Goal: Information Seeking & Learning: Learn about a topic

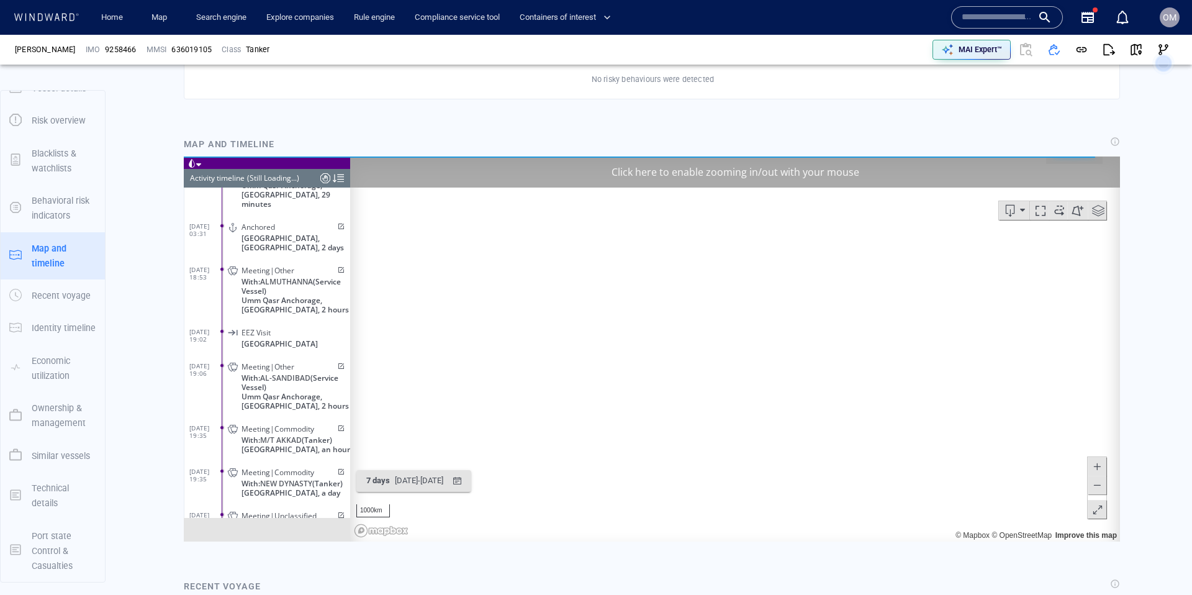
scroll to position [7404, 0]
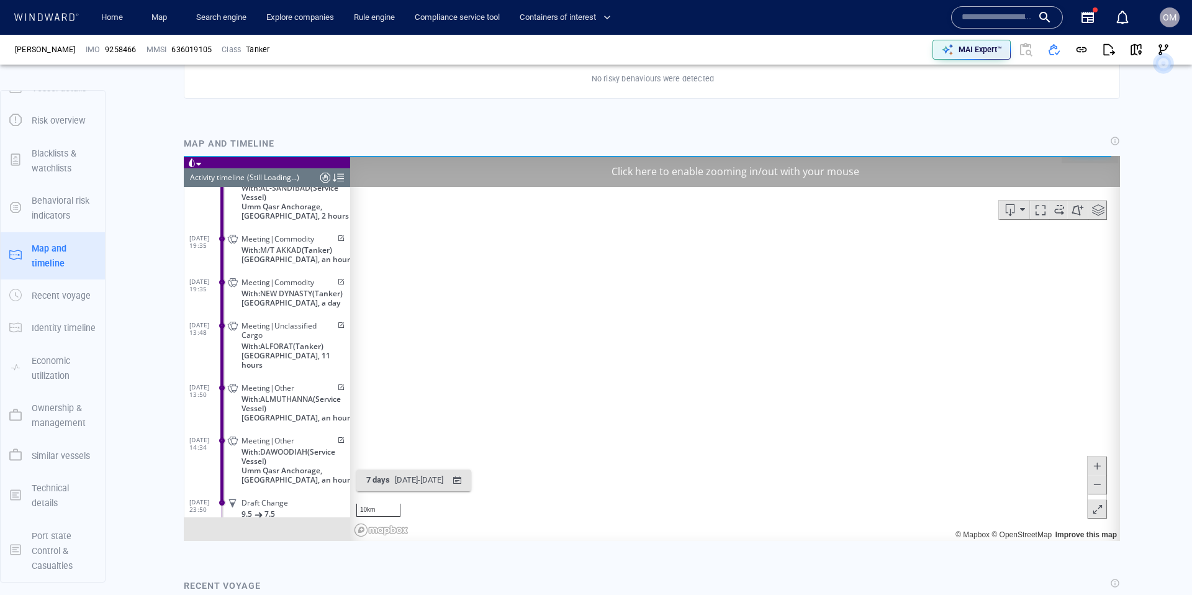
click at [629, 175] on div "Click here to enable zooming in/out with your mouse" at bounding box center [735, 170] width 770 height 31
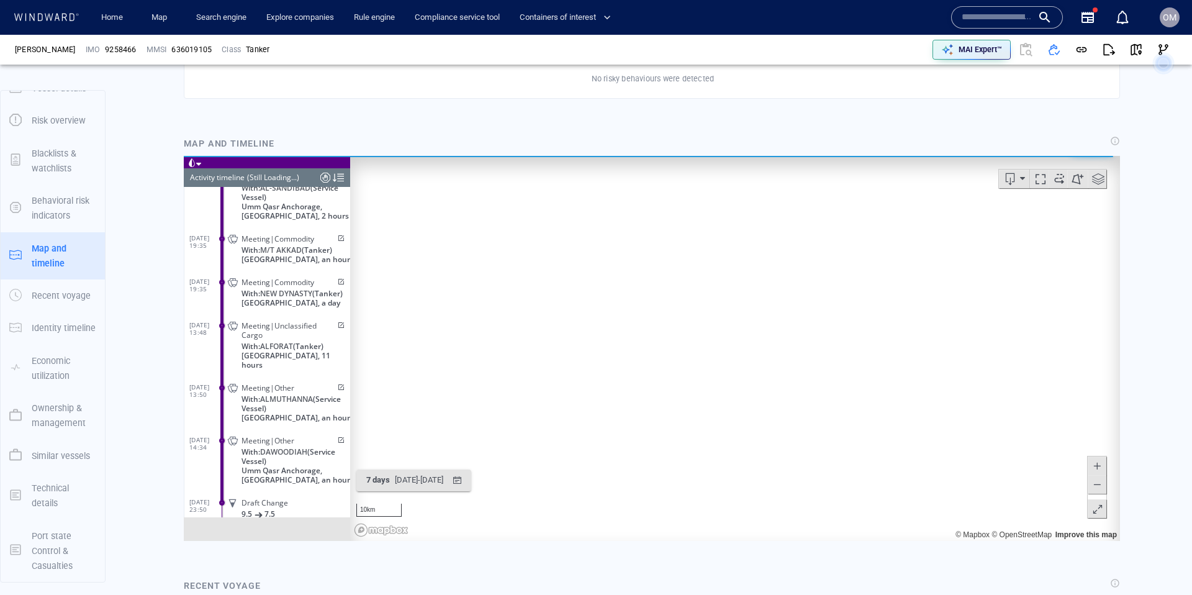
drag, startPoint x: 527, startPoint y: 240, endPoint x: 537, endPoint y: 256, distance: 19.0
click at [529, 265] on canvas "Map" at bounding box center [735, 347] width 770 height 385
drag, startPoint x: 548, startPoint y: 287, endPoint x: 536, endPoint y: 367, distance: 80.9
click at [541, 335] on canvas "Map" at bounding box center [735, 347] width 770 height 385
click at [466, 477] on div "button" at bounding box center [457, 480] width 18 height 18
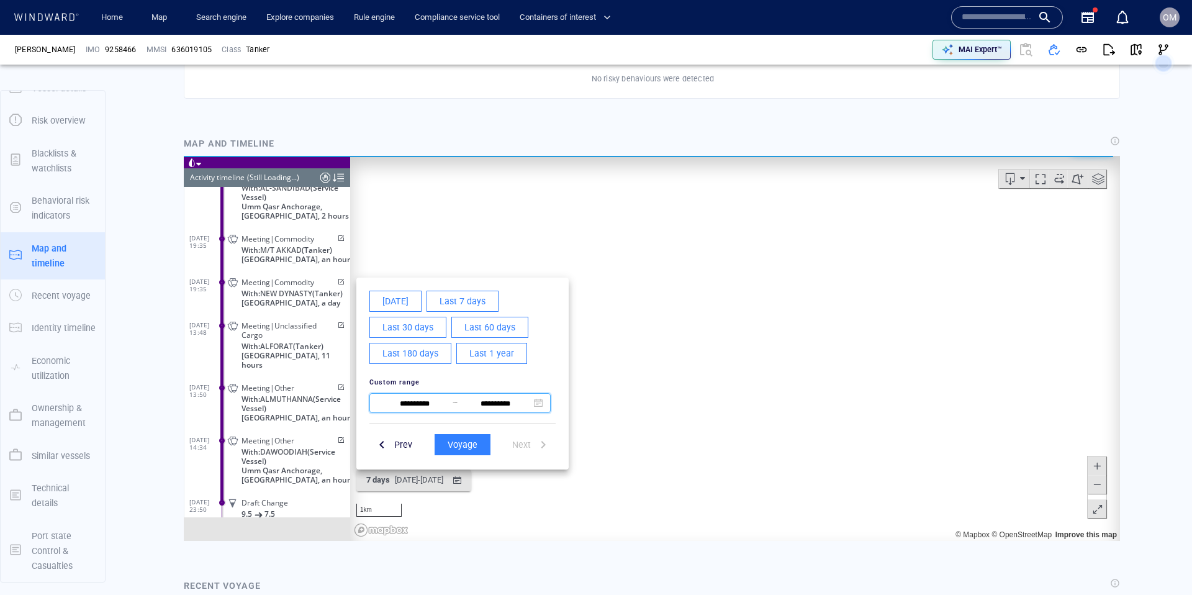
click at [539, 405] on span at bounding box center [538, 402] width 9 height 9
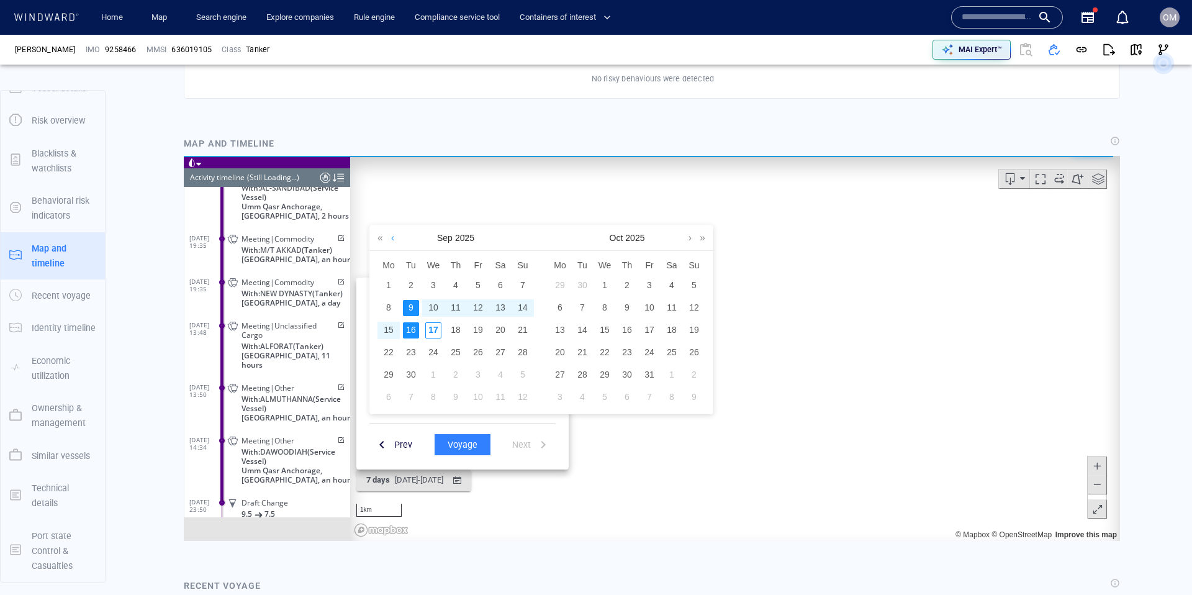
click at [396, 240] on link at bounding box center [392, 237] width 9 height 25
click at [395, 240] on link at bounding box center [392, 237] width 9 height 25
click at [413, 285] on div "1" at bounding box center [411, 285] width 16 height 16
click at [475, 282] on div "4" at bounding box center [478, 285] width 16 height 16
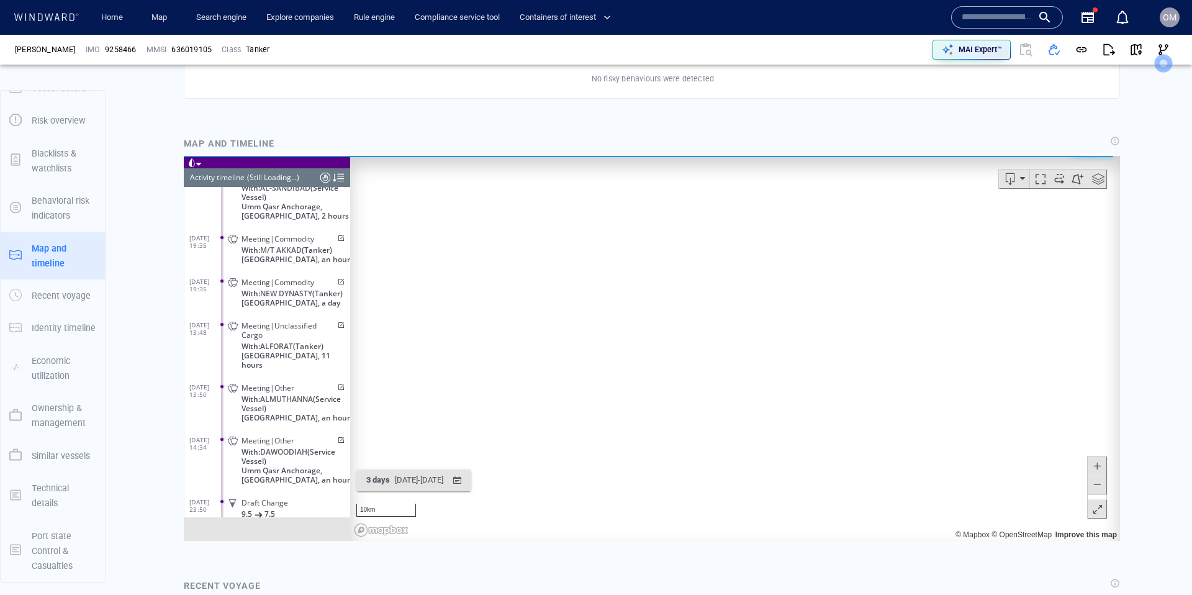
drag, startPoint x: 525, startPoint y: 283, endPoint x: 597, endPoint y: 418, distance: 152.4
click at [595, 420] on canvas "Map" at bounding box center [735, 347] width 770 height 385
drag, startPoint x: 597, startPoint y: 417, endPoint x: 477, endPoint y: 311, distance: 159.7
click at [474, 310] on canvas "Map" at bounding box center [735, 347] width 770 height 385
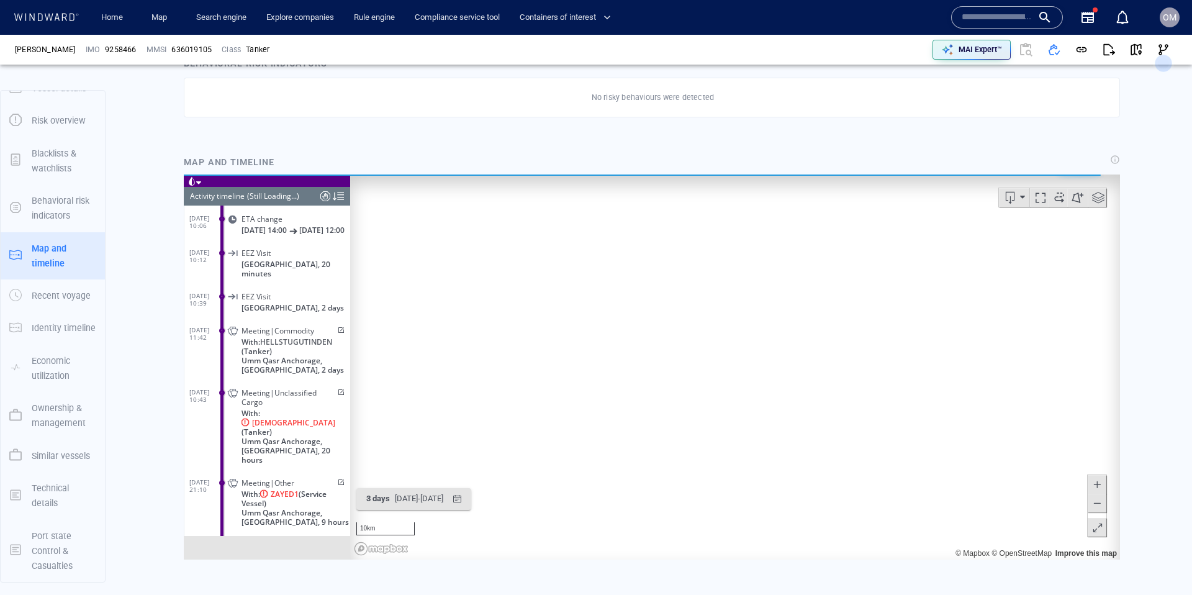
scroll to position [2744, 0]
click at [271, 384] on span "Meeting|Unclassified Cargo" at bounding box center [287, 393] width 93 height 19
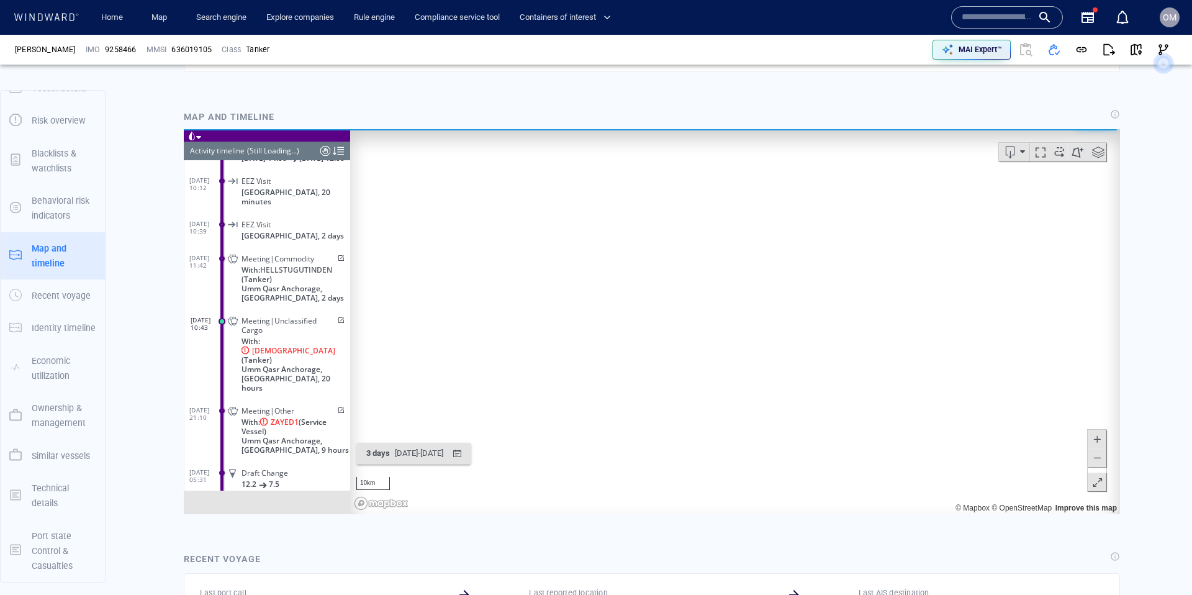
scroll to position [2769, 0]
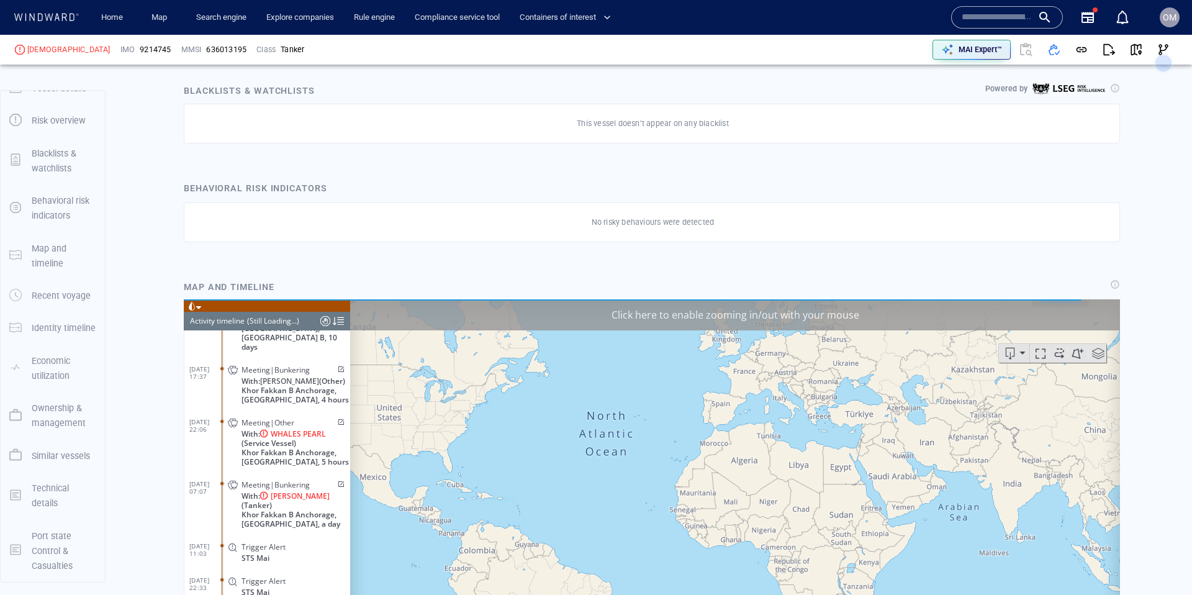
scroll to position [2600, 0]
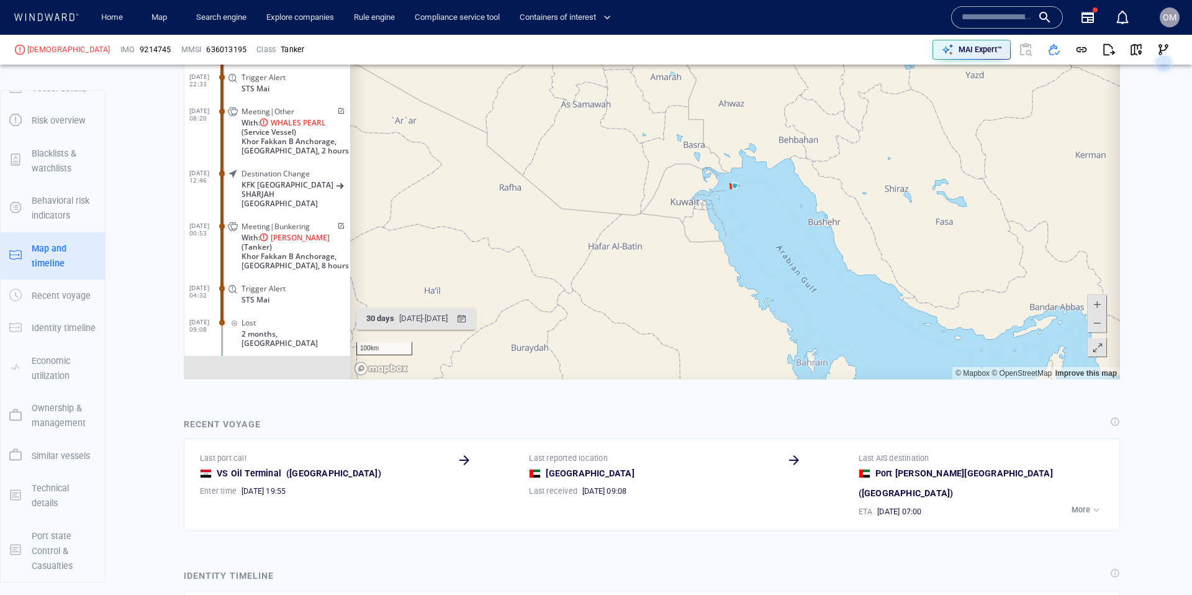
scroll to position [868, 0]
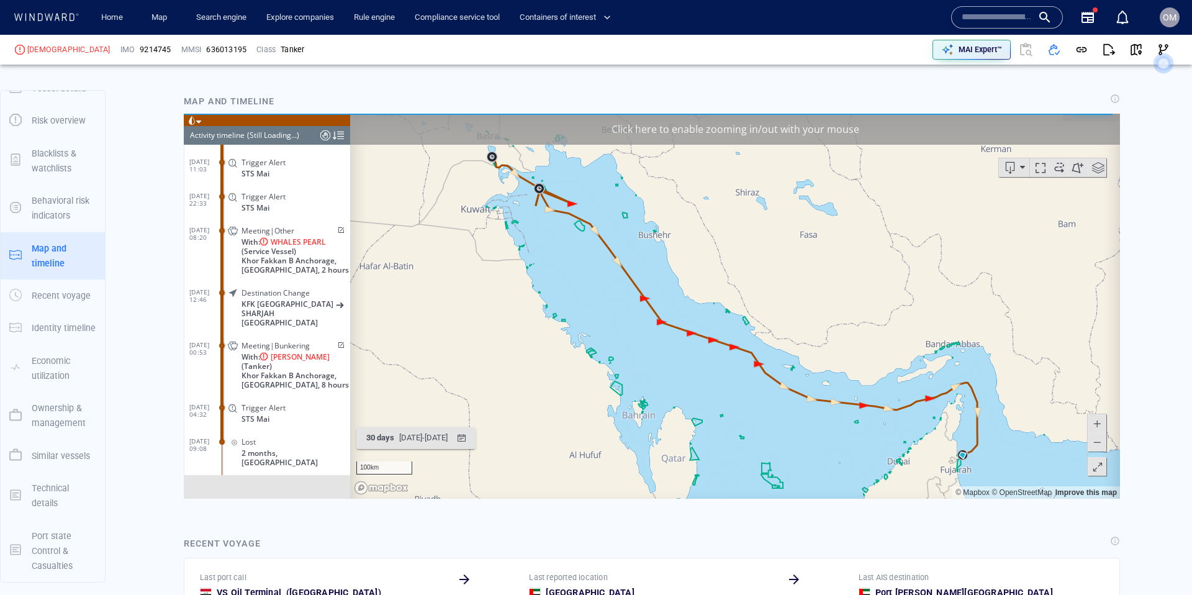
drag, startPoint x: 714, startPoint y: 135, endPoint x: 708, endPoint y: 136, distance: 6.9
click at [714, 135] on div "Click here to enable zooming in/out with your mouse" at bounding box center [735, 128] width 770 height 31
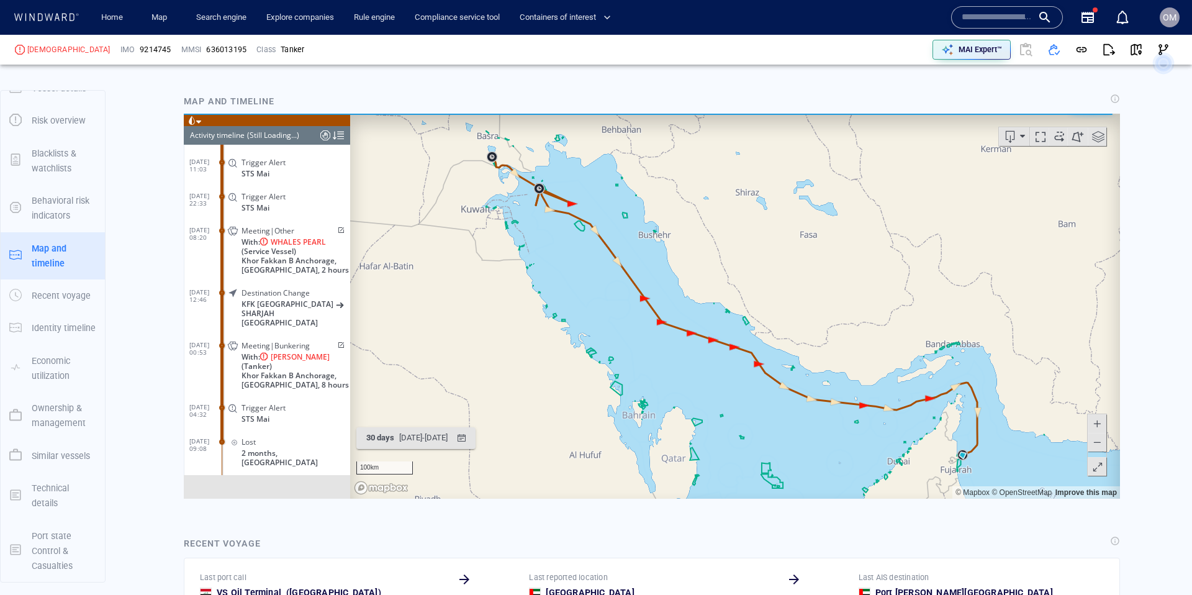
drag, startPoint x: 505, startPoint y: 268, endPoint x: 515, endPoint y: 304, distance: 36.6
click at [516, 317] on canvas "Map" at bounding box center [735, 305] width 770 height 385
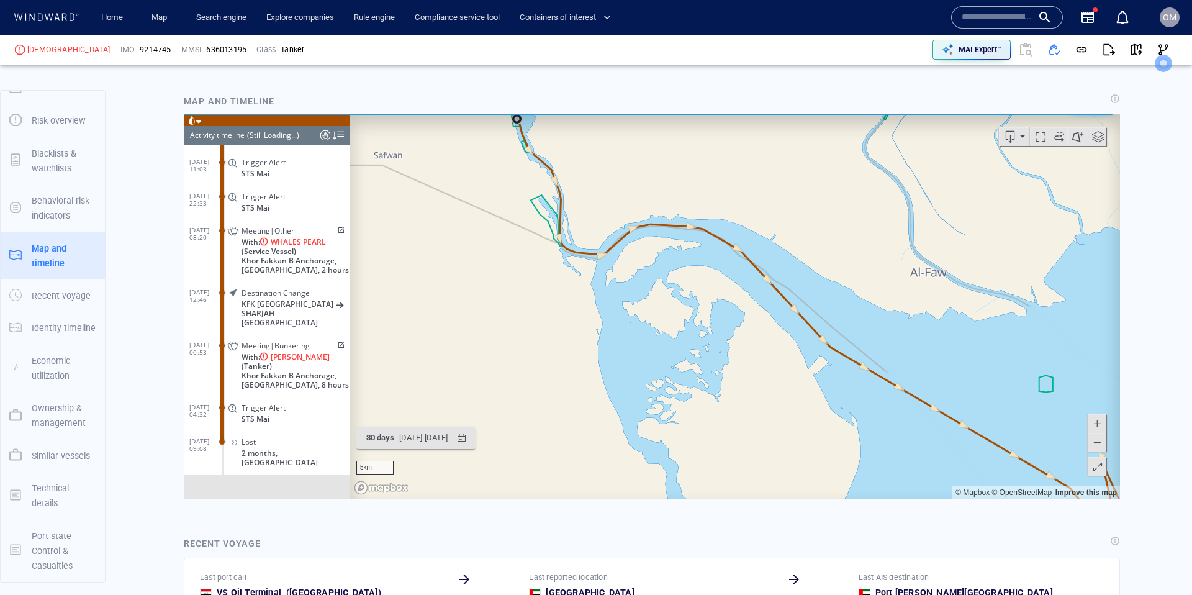
drag, startPoint x: 528, startPoint y: 299, endPoint x: 528, endPoint y: 363, distance: 63.3
click at [528, 371] on canvas "Map" at bounding box center [735, 305] width 770 height 385
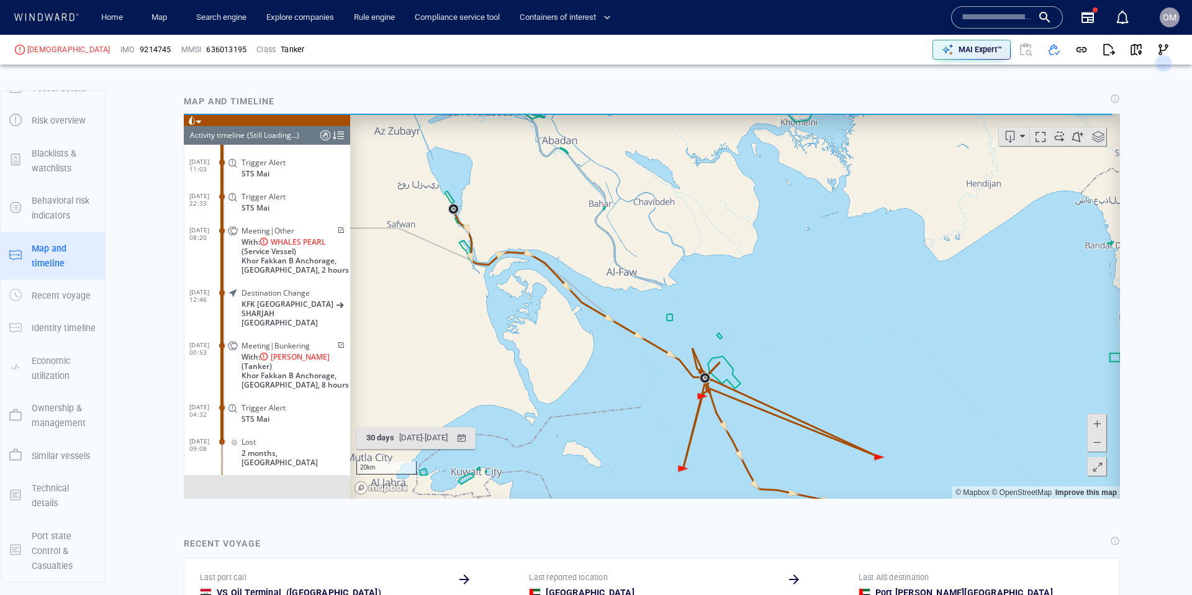
drag, startPoint x: 586, startPoint y: 391, endPoint x: 471, endPoint y: 294, distance: 151.1
click at [472, 294] on canvas "Map" at bounding box center [735, 305] width 770 height 385
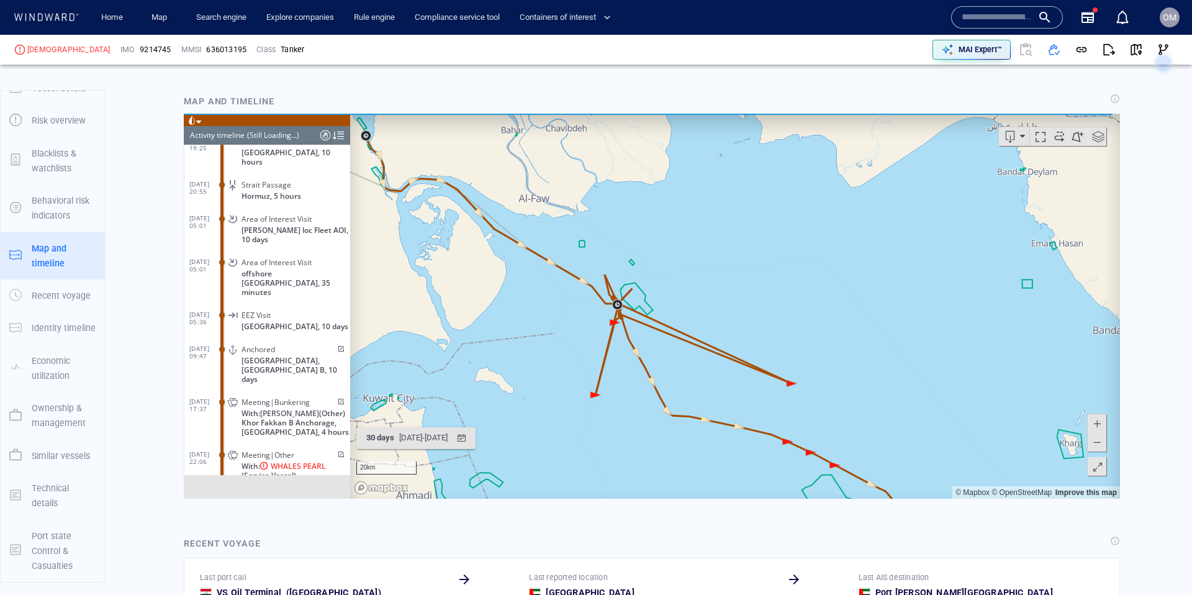
scroll to position [2192, 0]
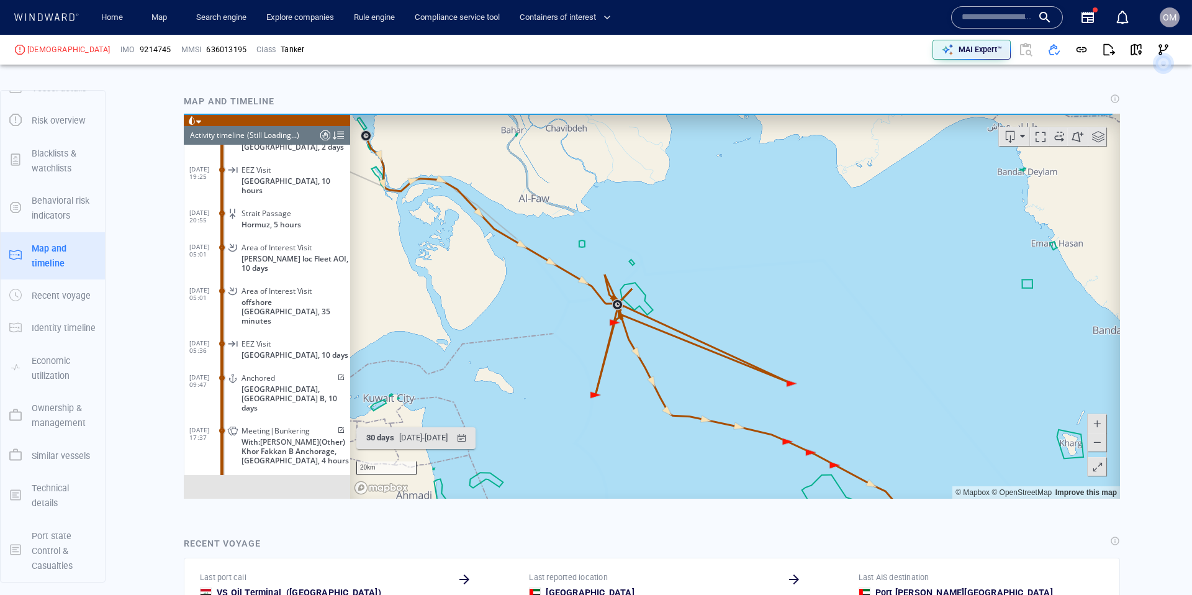
drag, startPoint x: 384, startPoint y: 276, endPoint x: 420, endPoint y: 214, distance: 72.6
click at [395, 293] on canvas "Map" at bounding box center [735, 305] width 770 height 385
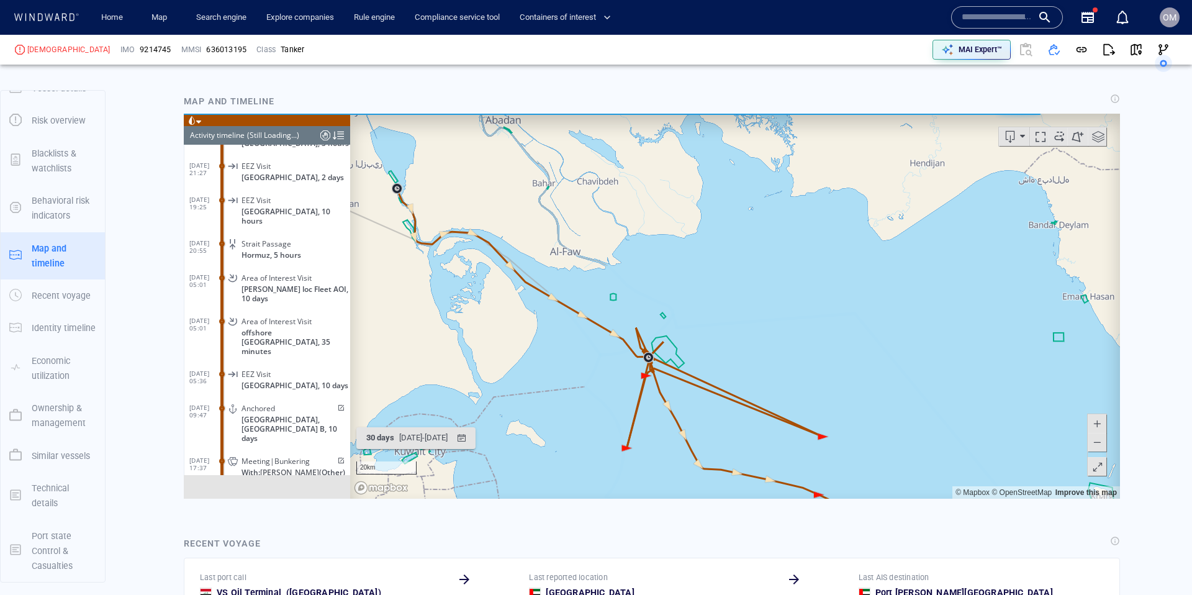
scroll to position [2170, 0]
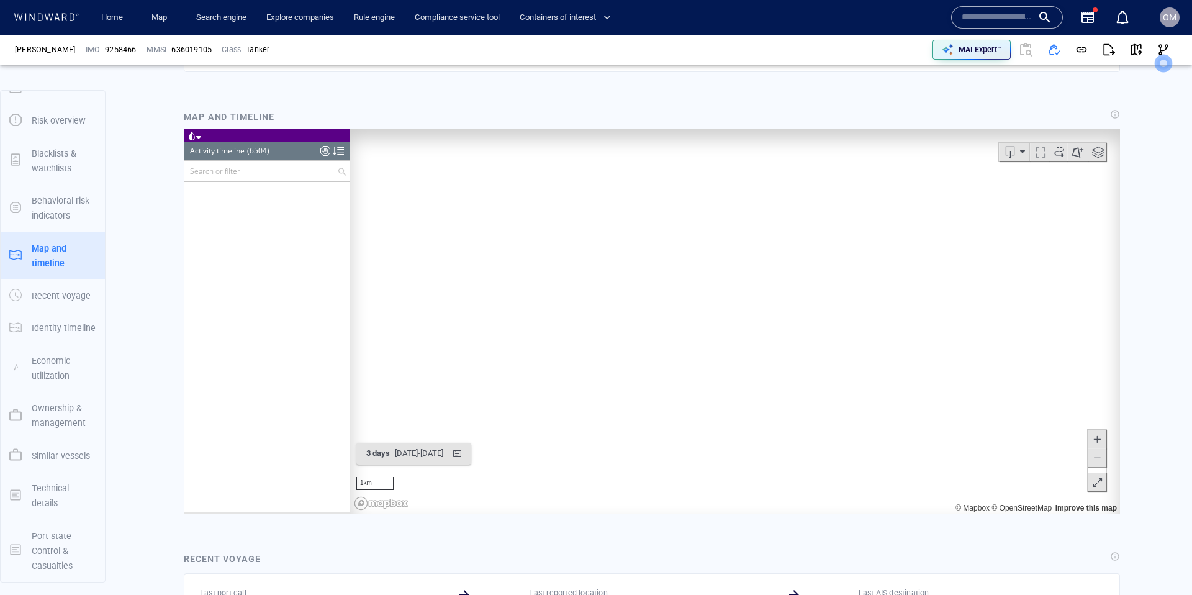
scroll to position [220865, 0]
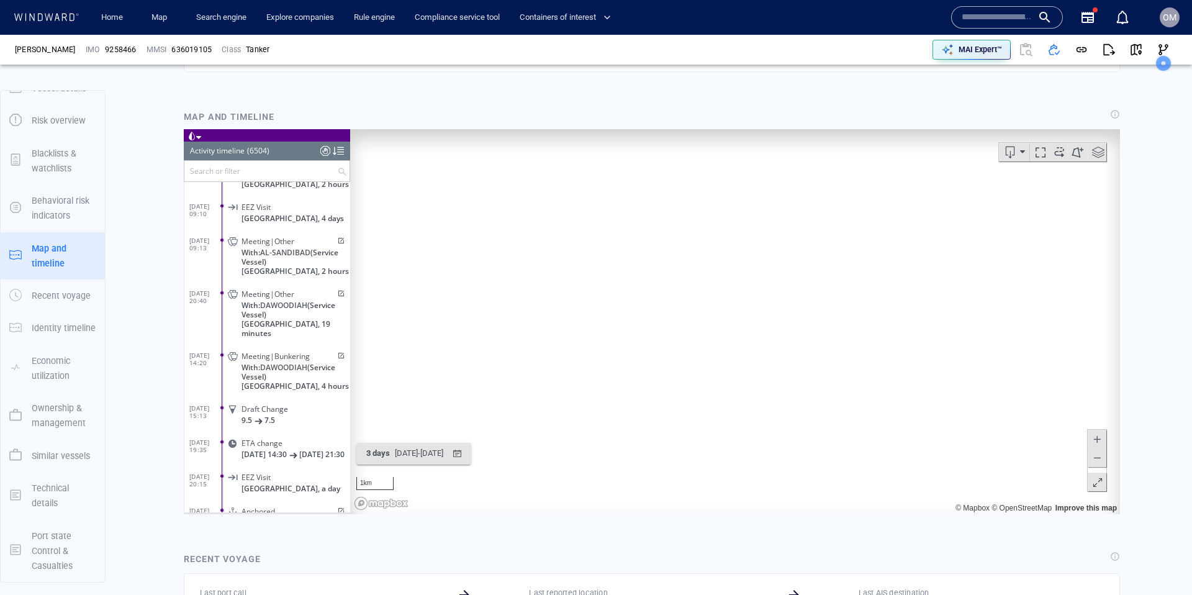
click at [230, 175] on input "text" at bounding box center [260, 170] width 153 height 20
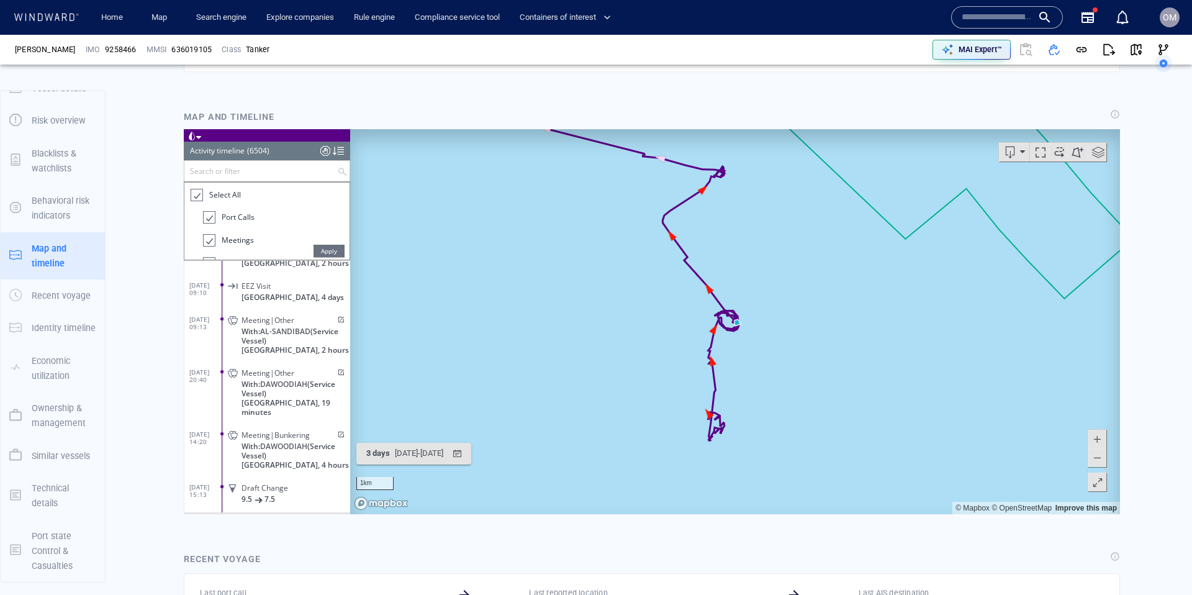
click at [197, 191] on div at bounding box center [196, 194] width 12 height 14
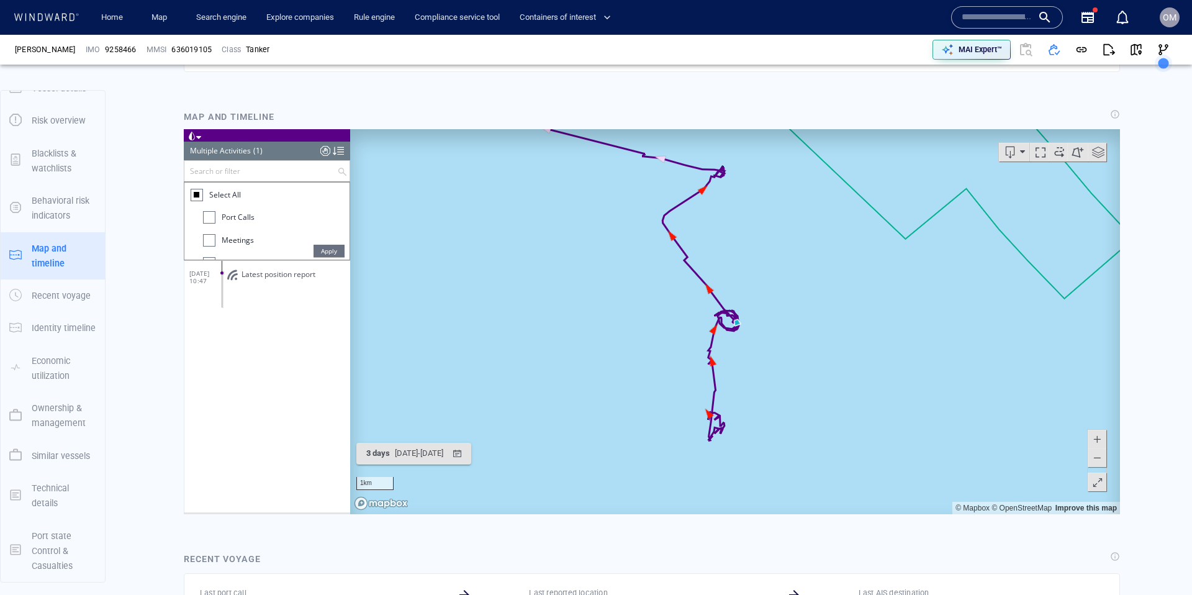
click at [209, 241] on div at bounding box center [209, 239] width 12 height 12
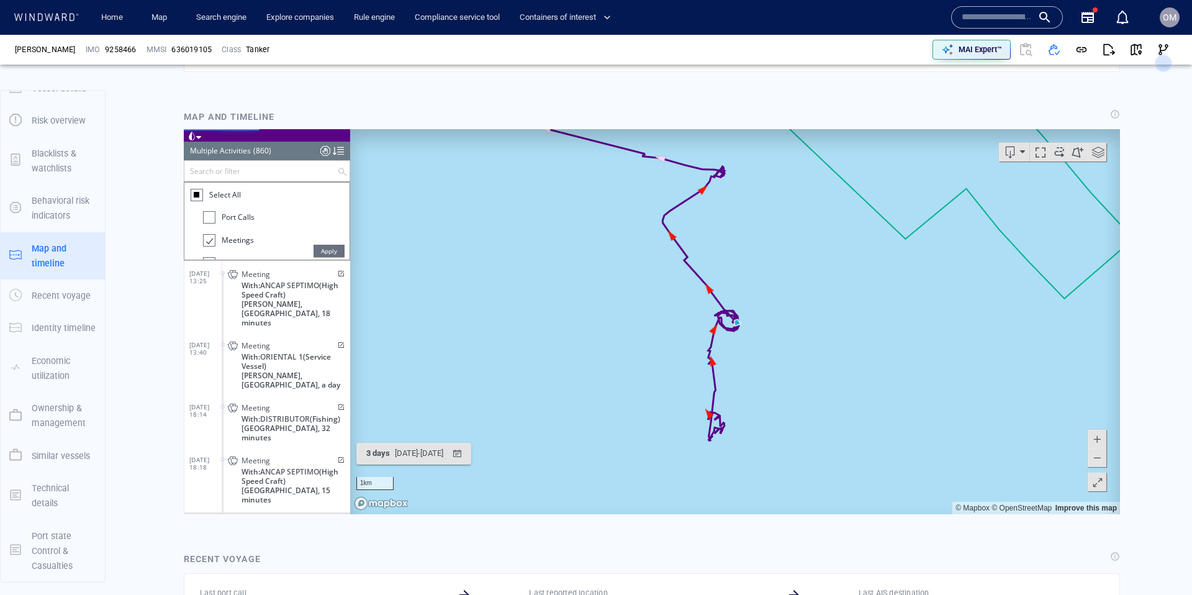
click at [322, 247] on span "Apply" at bounding box center [328, 250] width 31 height 12
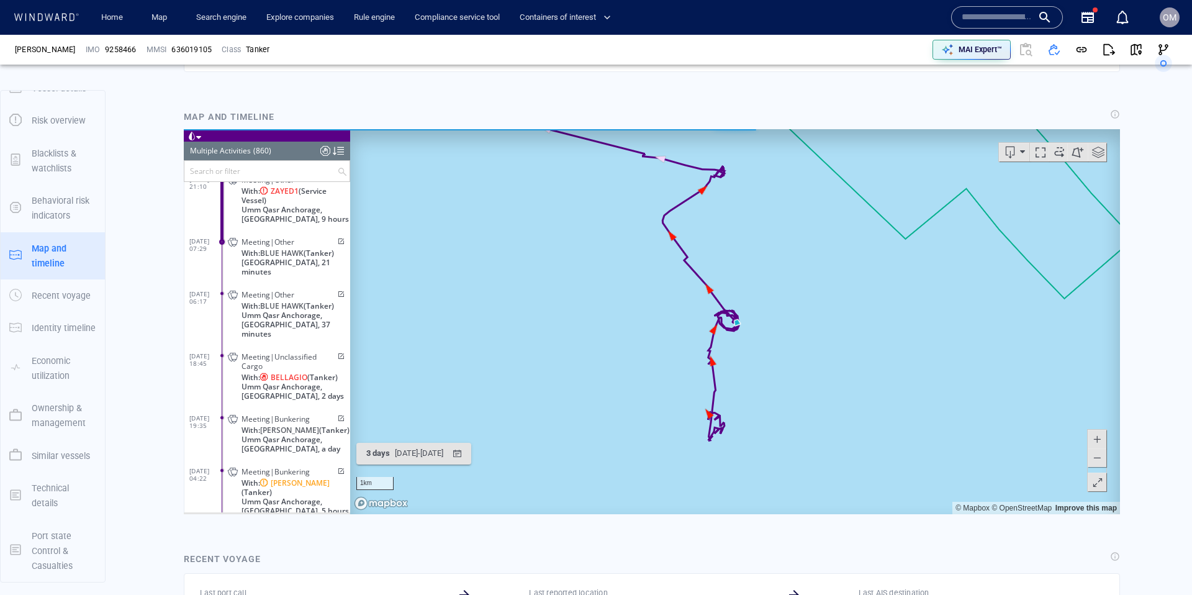
scroll to position [28271, 0]
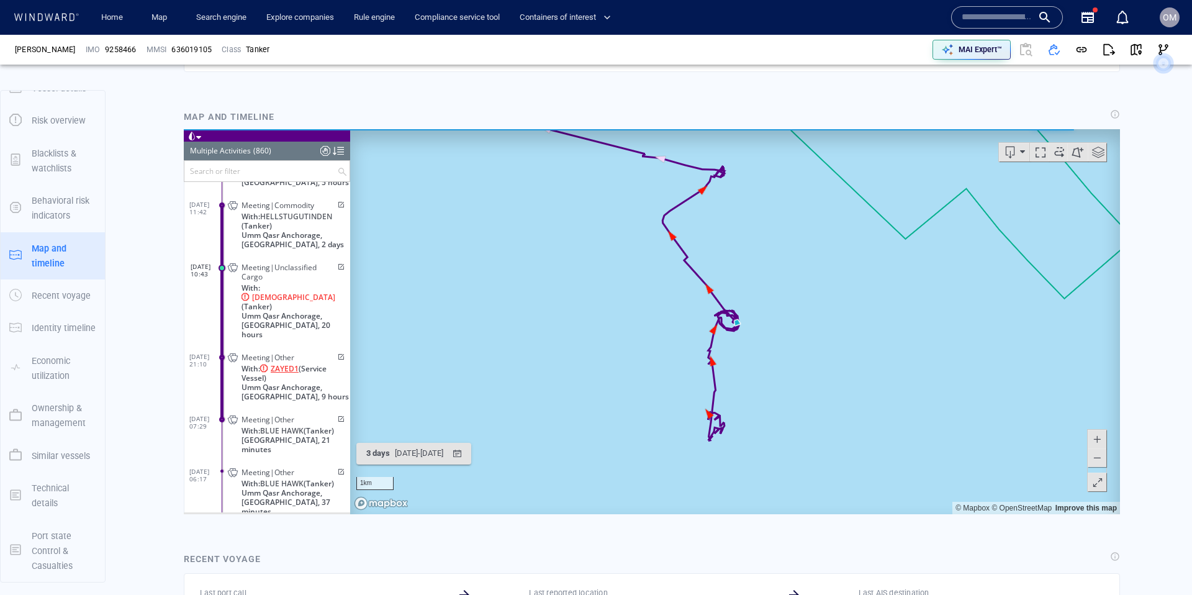
click at [284, 363] on span "ZAYED1" at bounding box center [285, 367] width 28 height 9
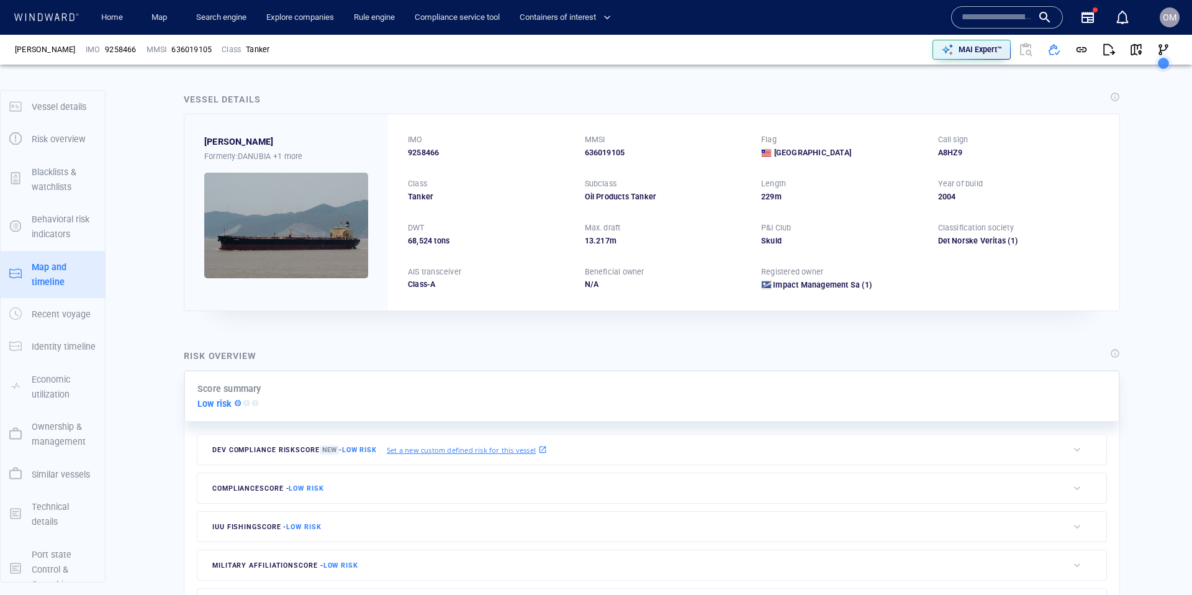
scroll to position [19, 0]
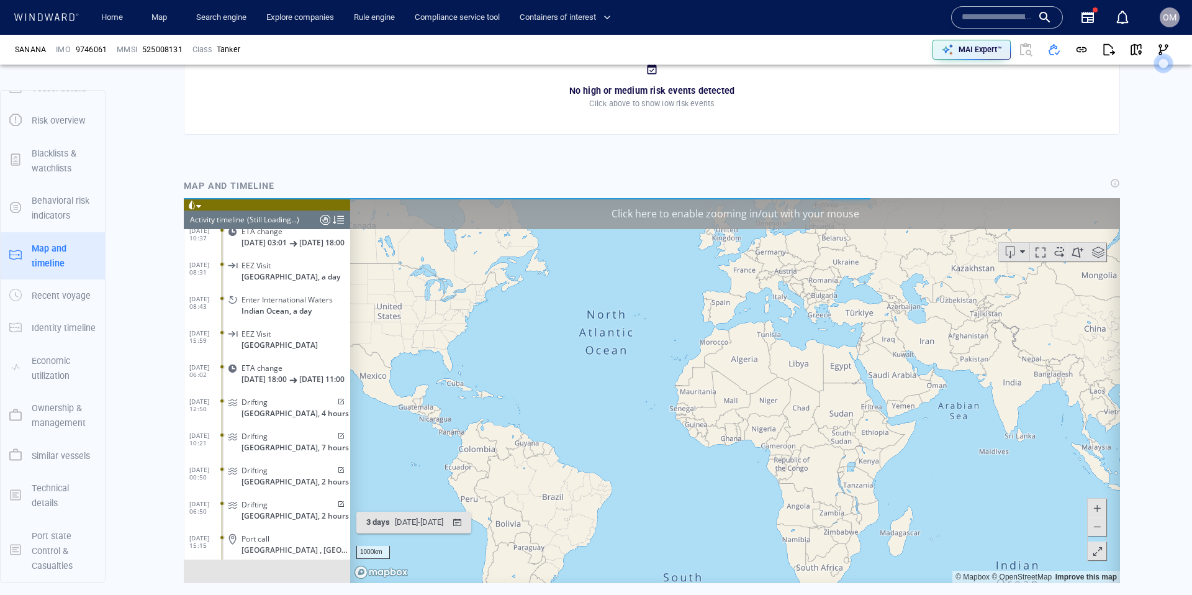
scroll to position [8928, 0]
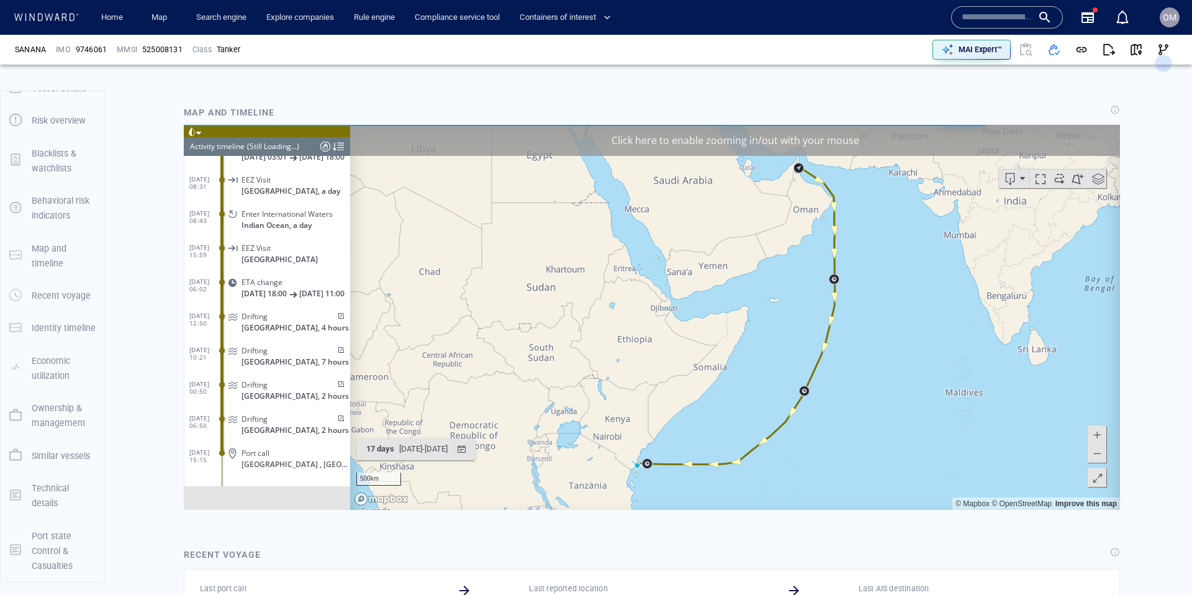
scroll to position [671, 0]
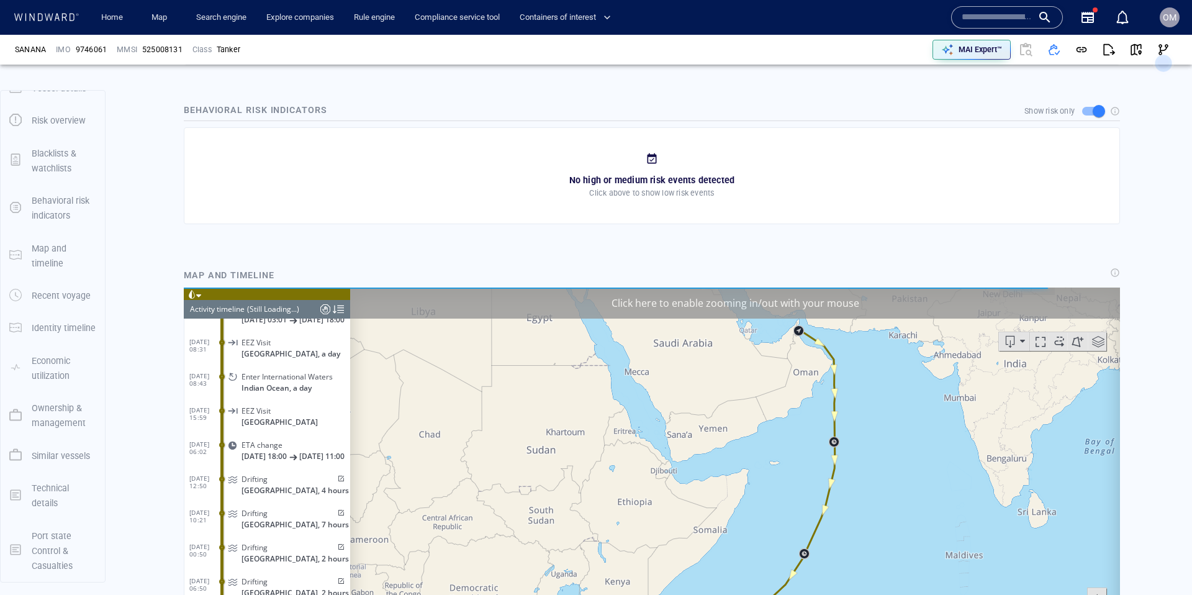
click at [634, 304] on div "Click here to enable zooming in/out with your mouse" at bounding box center [735, 302] width 770 height 31
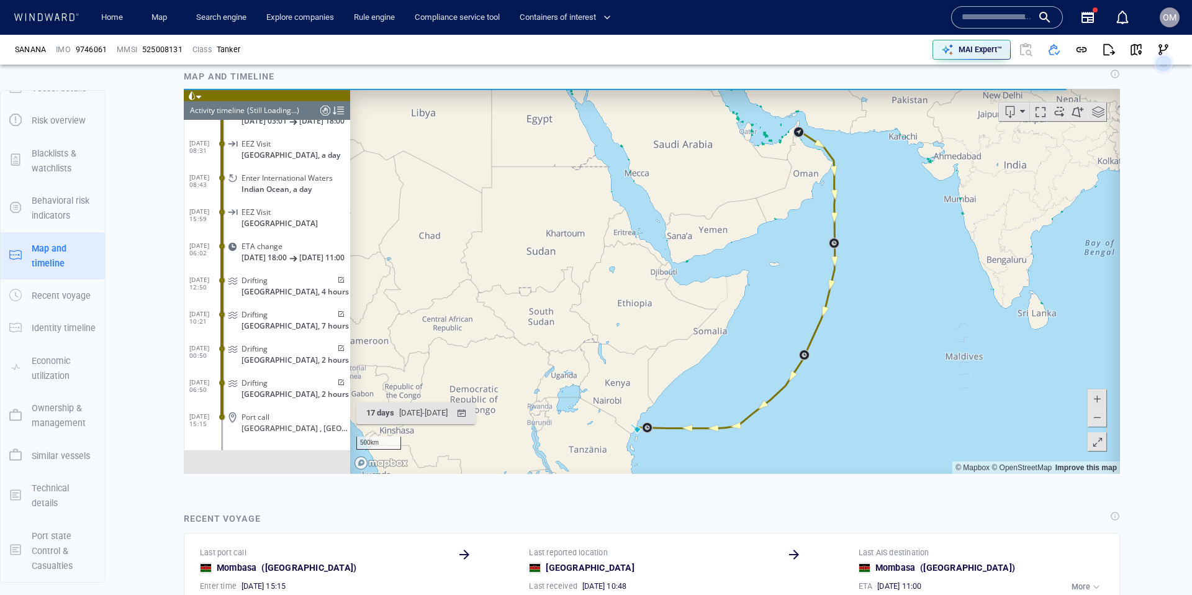
scroll to position [901, 0]
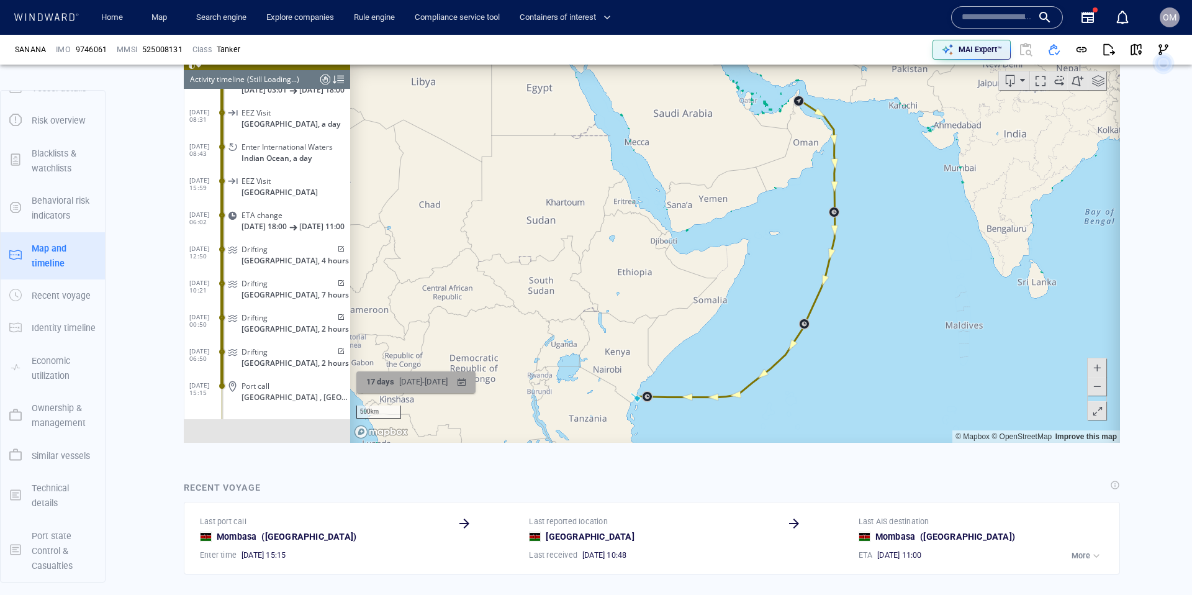
click at [471, 374] on div "button" at bounding box center [462, 382] width 18 height 18
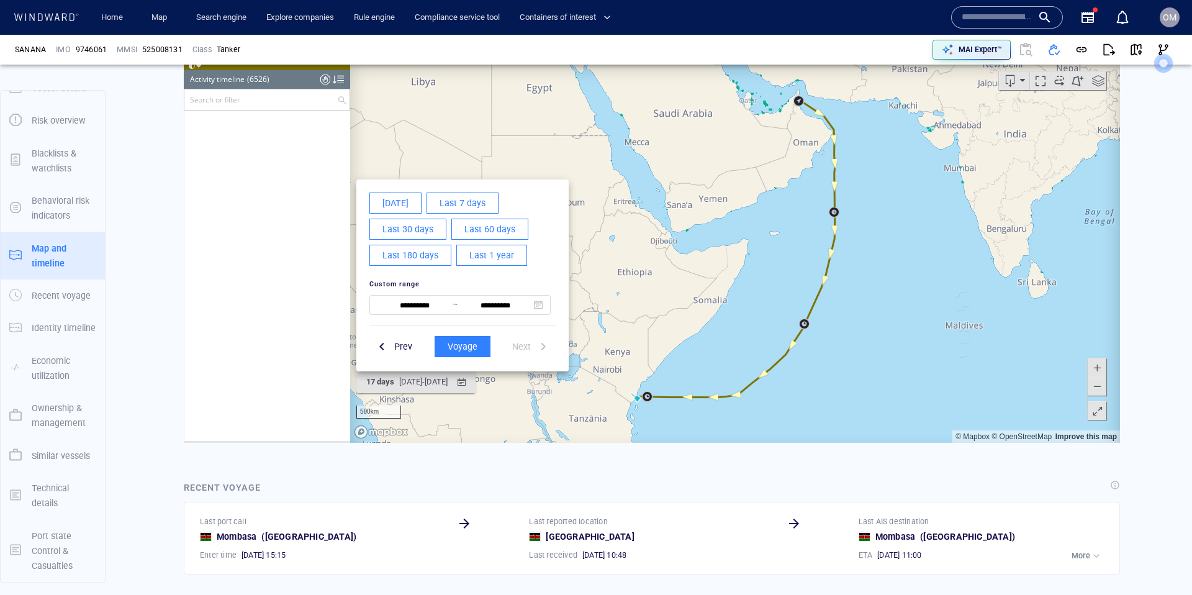
scroll to position [222474, 0]
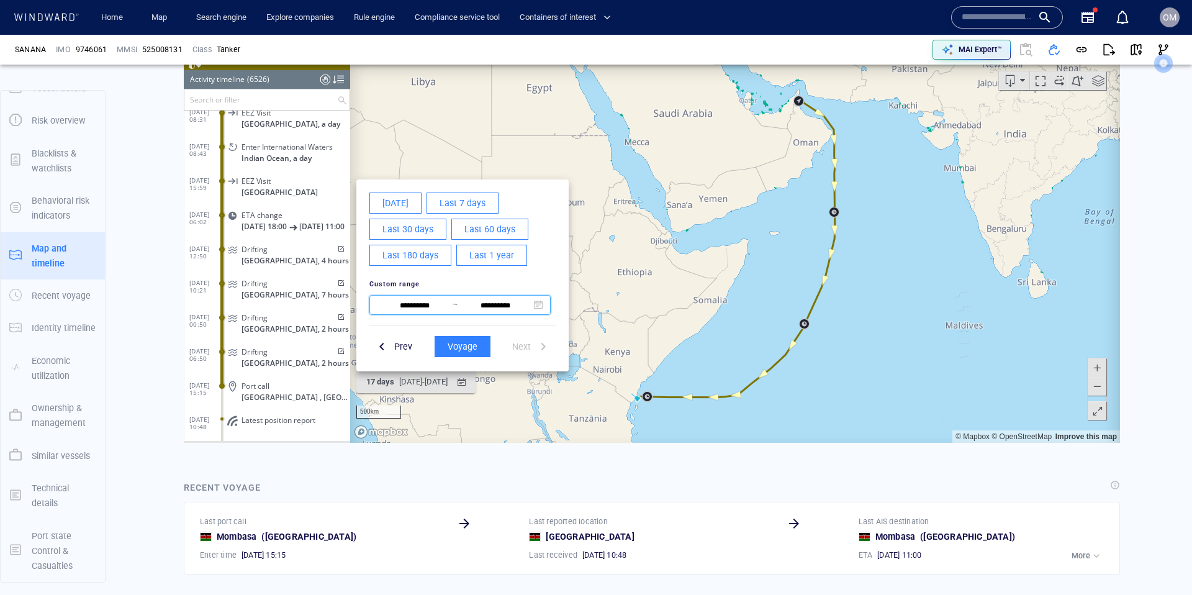
click at [538, 300] on span at bounding box center [538, 304] width 9 height 9
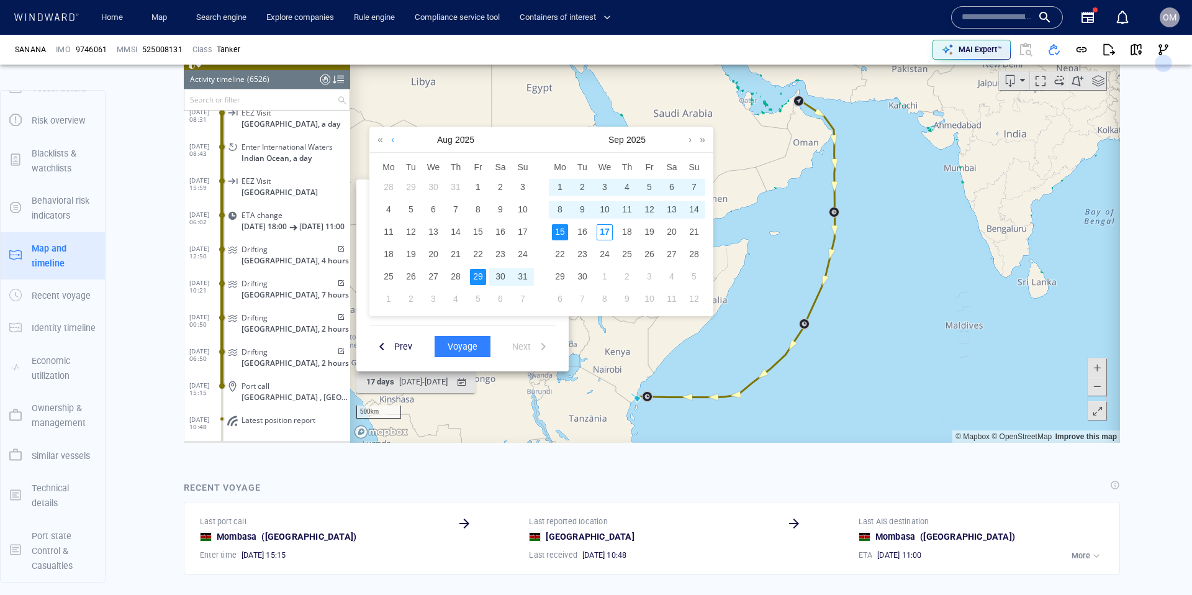
click at [395, 143] on link at bounding box center [392, 139] width 9 height 25
click at [413, 209] on div "8" at bounding box center [411, 210] width 16 height 16
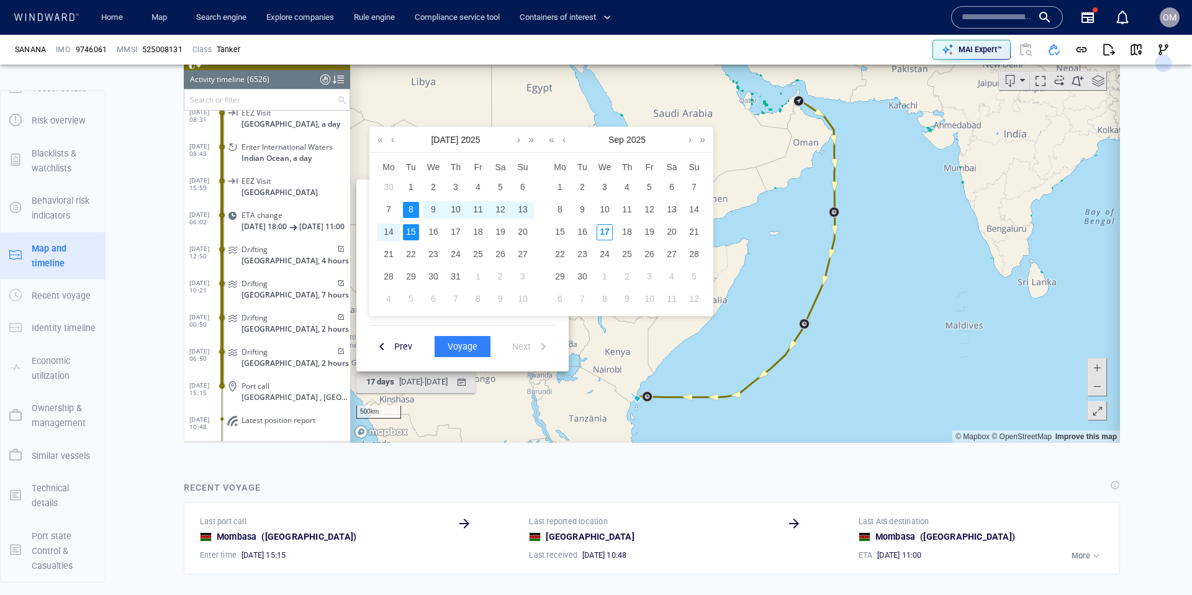
click at [416, 230] on div "15" at bounding box center [411, 232] width 16 height 16
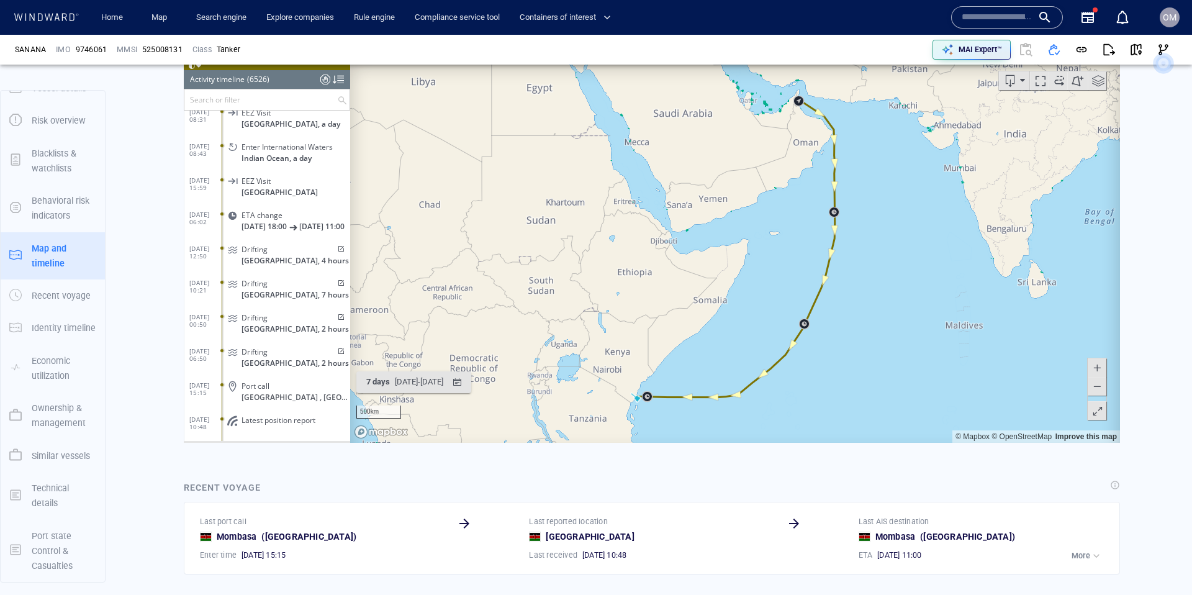
scroll to position [222505, 0]
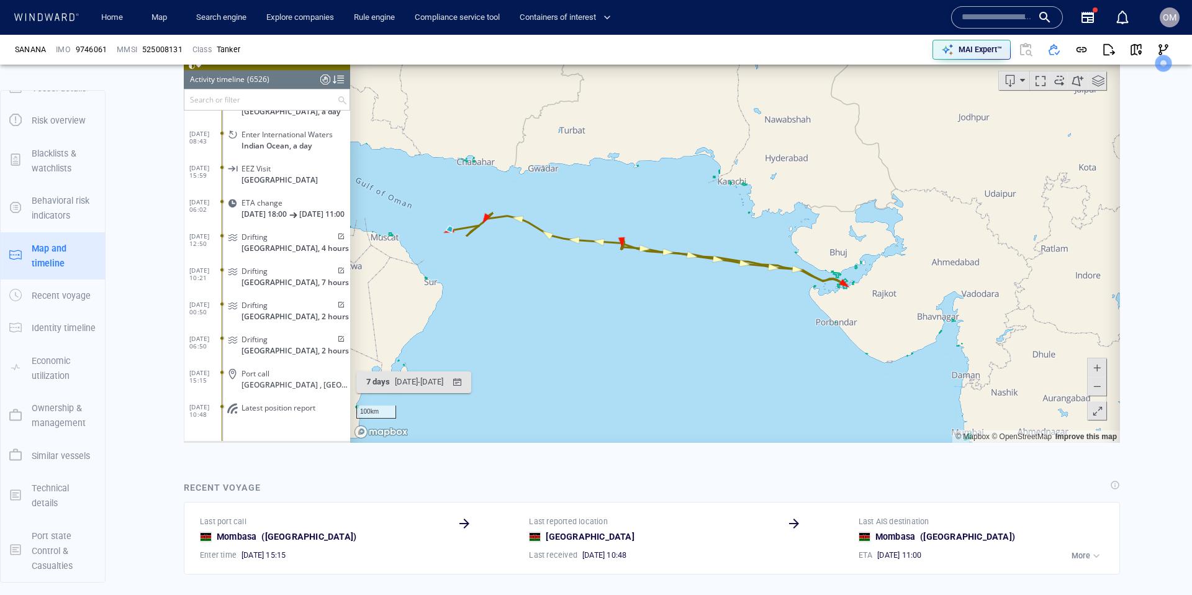
drag, startPoint x: 509, startPoint y: 256, endPoint x: 597, endPoint y: 275, distance: 90.2
click at [597, 275] on canvas "Map" at bounding box center [735, 250] width 770 height 385
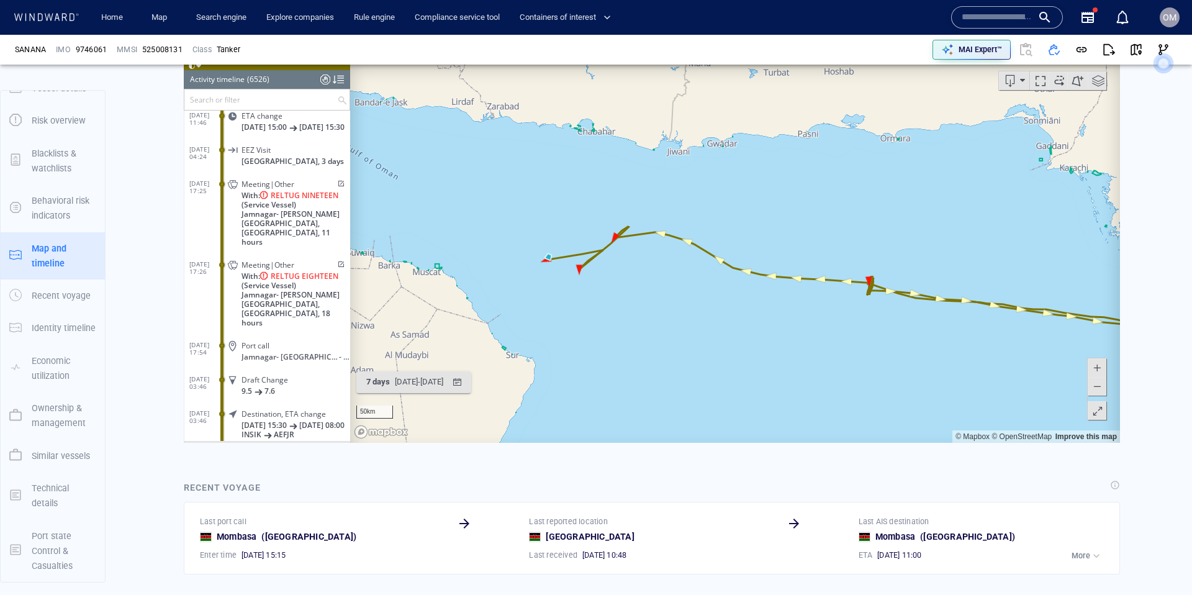
scroll to position [216634, 0]
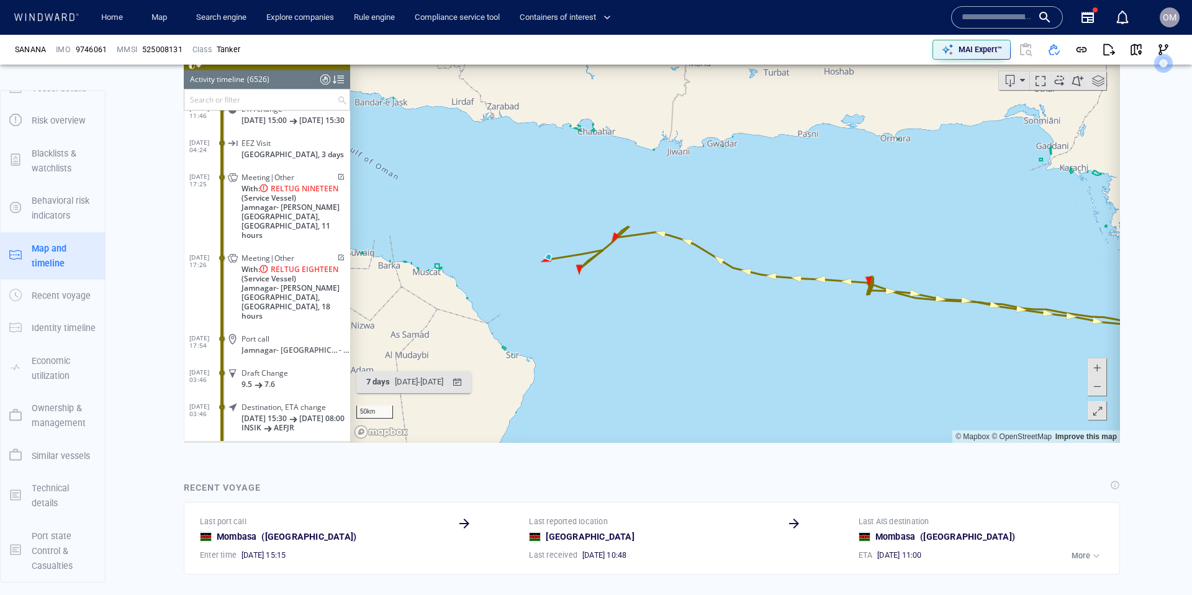
click at [257, 334] on span "Port call" at bounding box center [255, 338] width 28 height 9
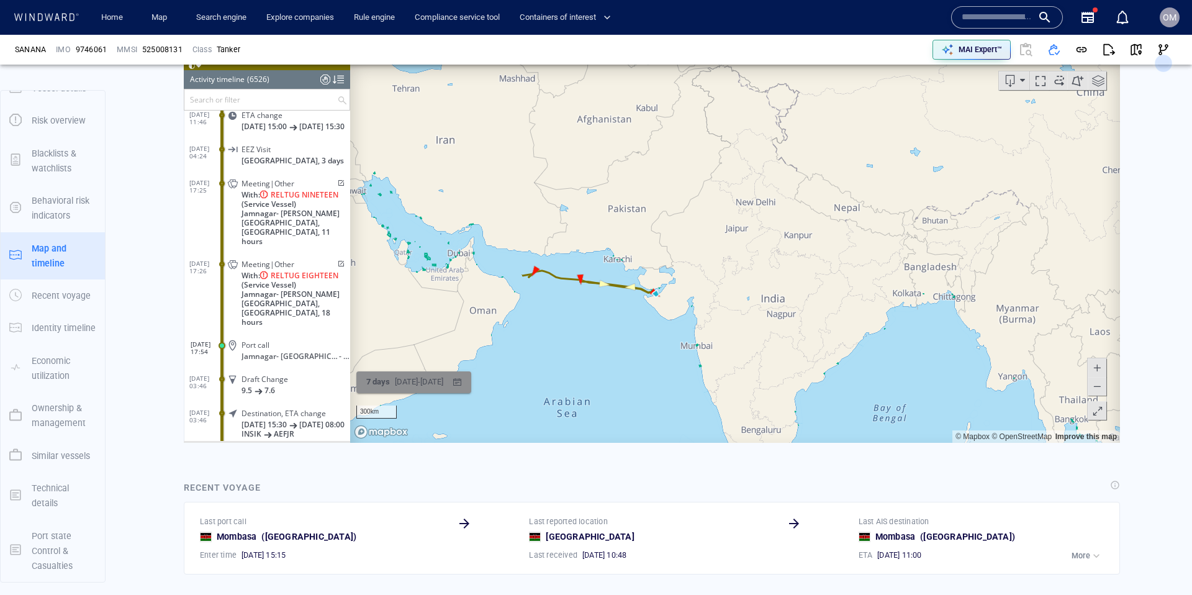
click at [466, 380] on div "button" at bounding box center [457, 382] width 18 height 18
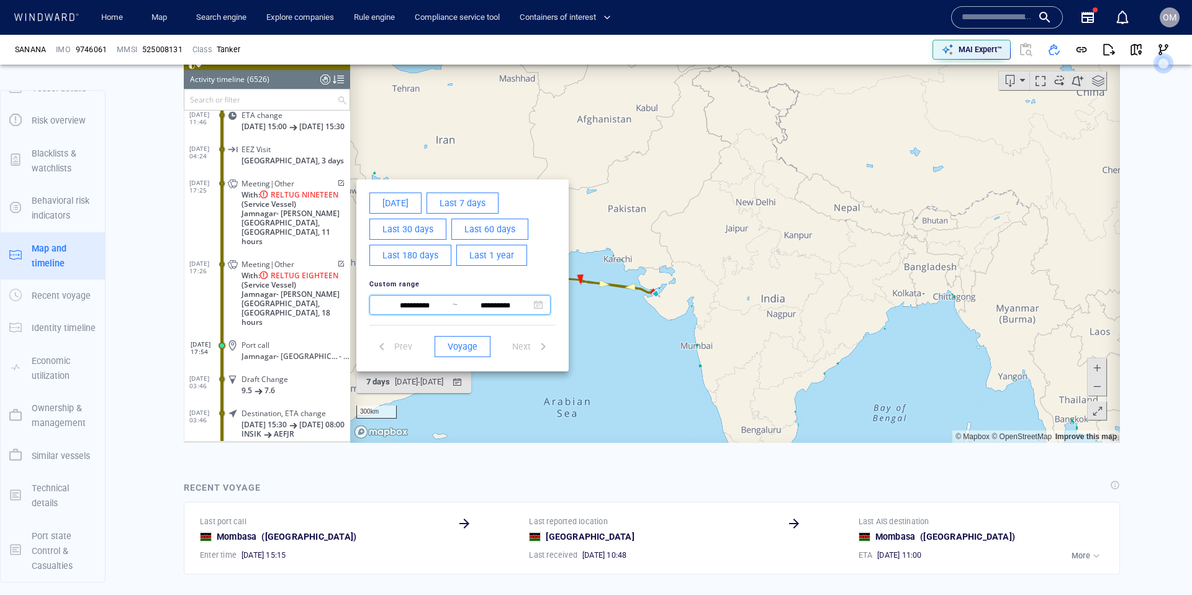
click at [537, 305] on span at bounding box center [538, 304] width 9 height 9
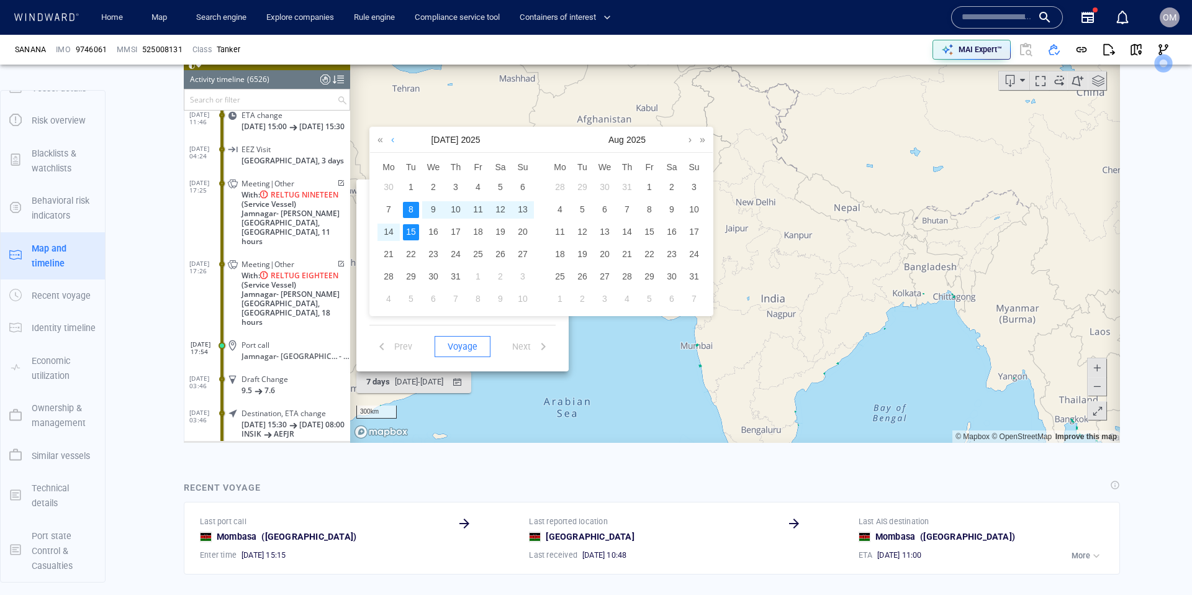
click at [395, 140] on link at bounding box center [392, 139] width 9 height 25
click at [433, 232] on div "11" at bounding box center [433, 232] width 16 height 16
click at [518, 140] on link at bounding box center [518, 139] width 9 height 25
click at [495, 208] on div "12" at bounding box center [500, 210] width 16 height 16
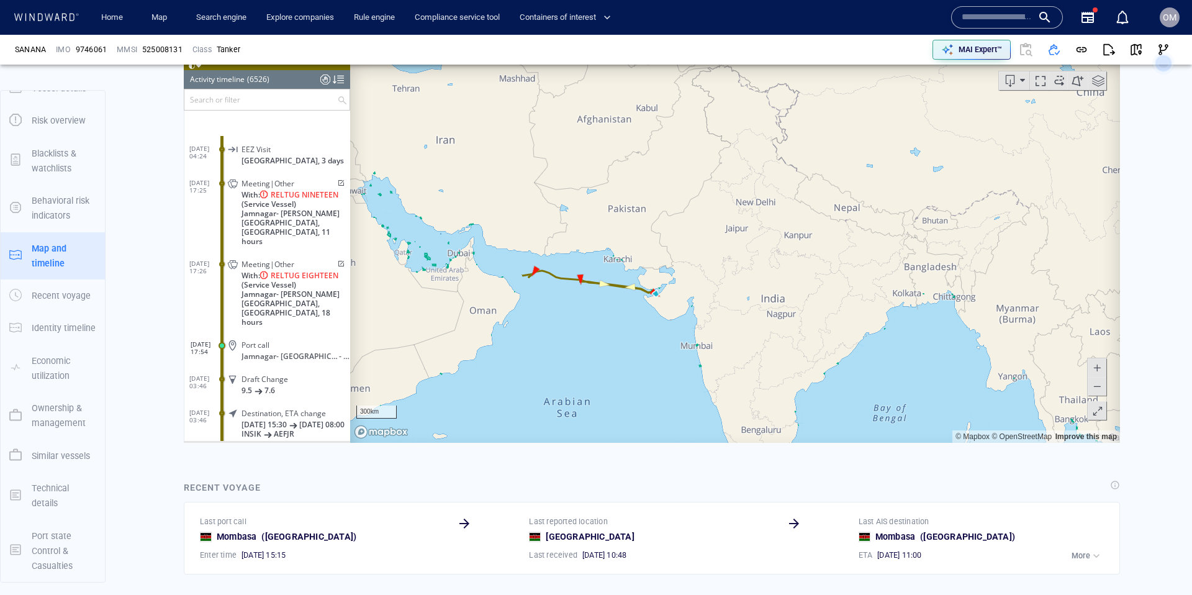
scroll to position [216761, 0]
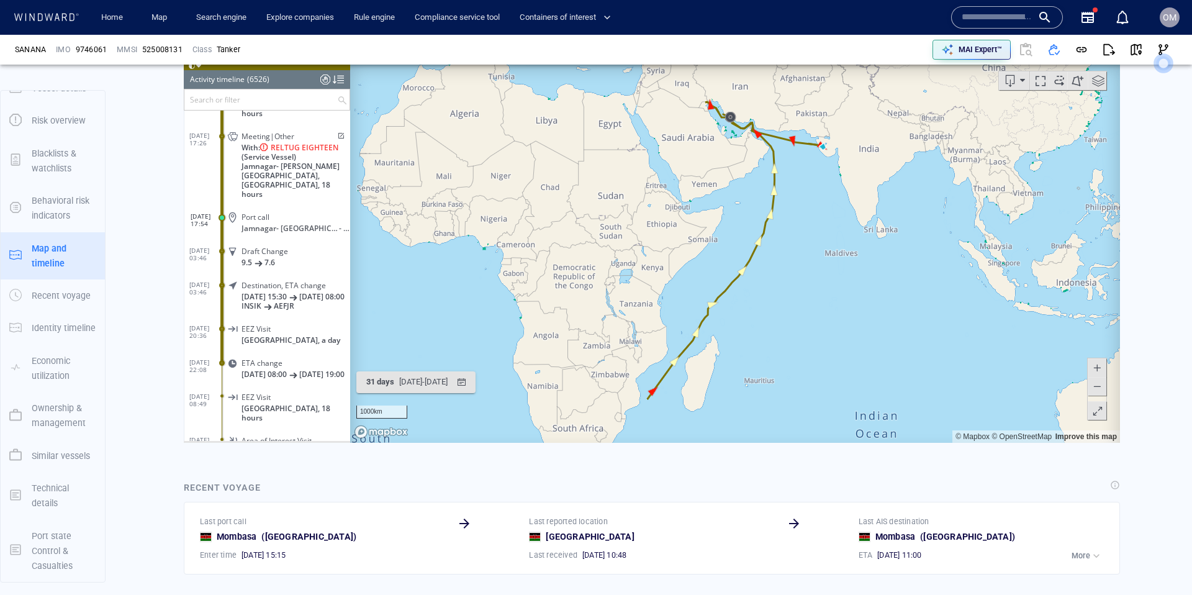
drag, startPoint x: 691, startPoint y: 158, endPoint x: 648, endPoint y: 226, distance: 80.1
click at [648, 257] on canvas "Map" at bounding box center [735, 250] width 770 height 385
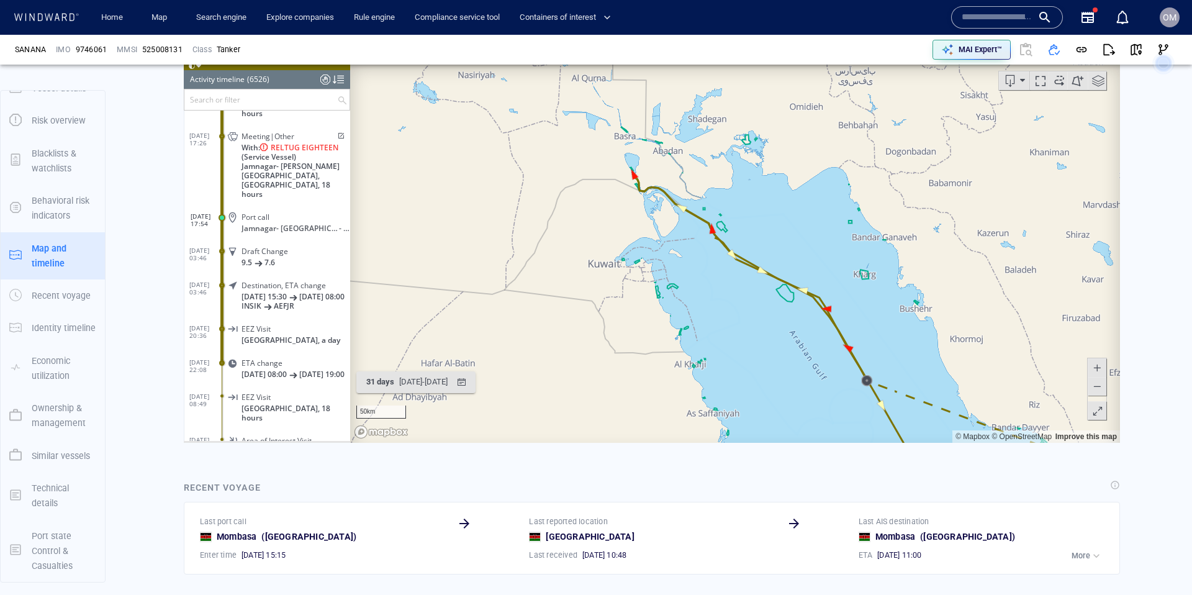
drag, startPoint x: 625, startPoint y: 195, endPoint x: 613, endPoint y: 227, distance: 34.4
click at [613, 227] on canvas "Map" at bounding box center [735, 250] width 770 height 385
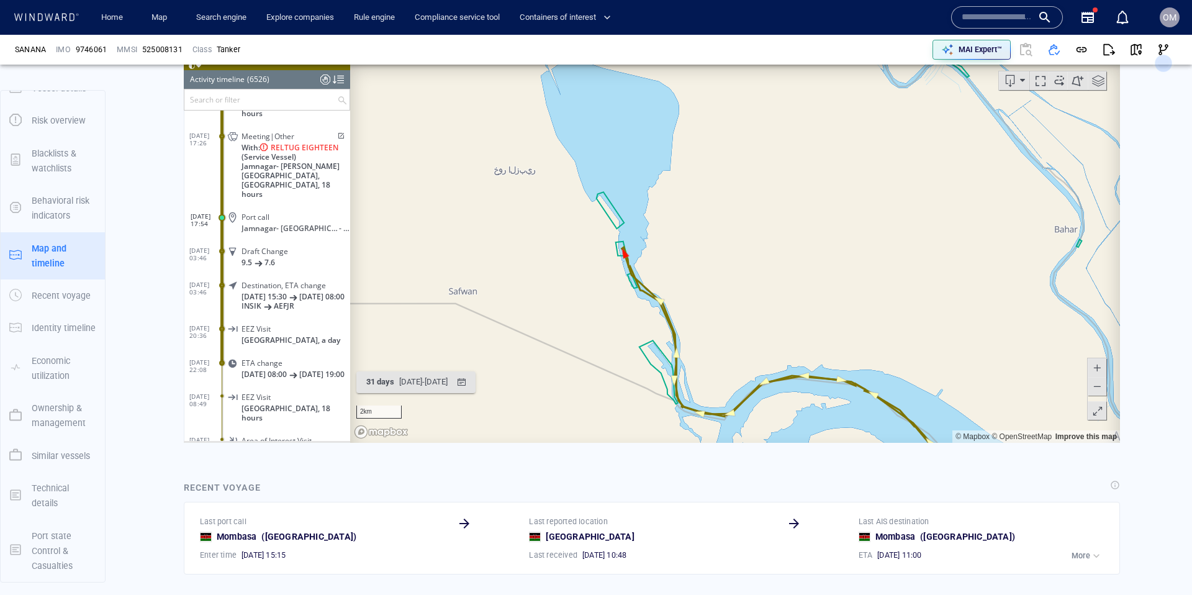
scroll to position [822, 0]
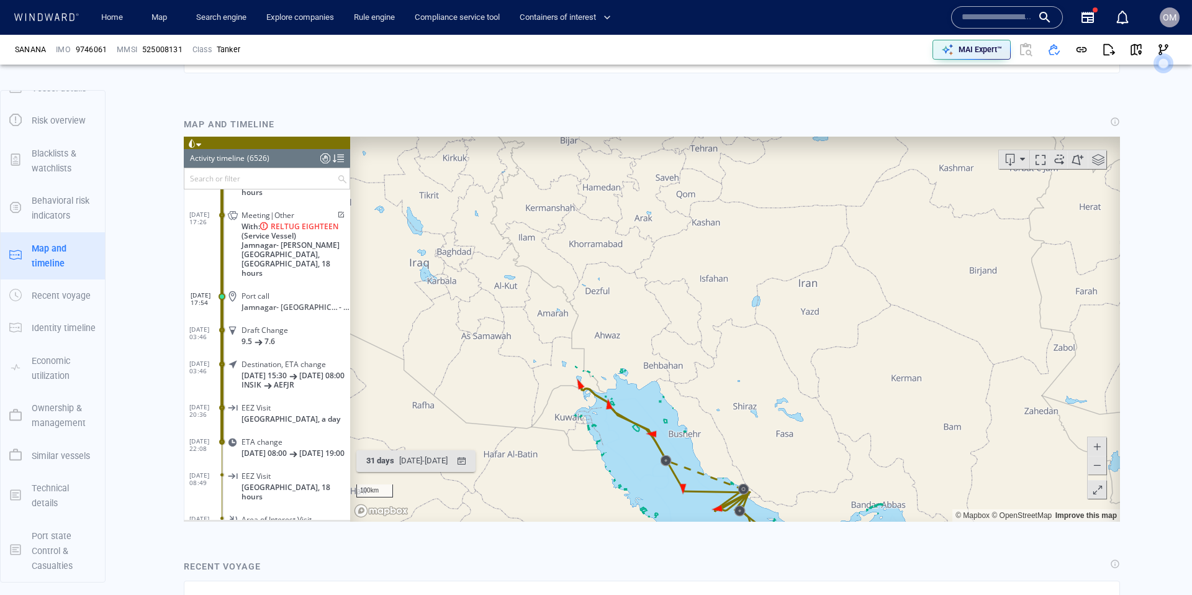
drag, startPoint x: 699, startPoint y: 421, endPoint x: 507, endPoint y: 240, distance: 264.4
click at [507, 240] on canvas "Map" at bounding box center [735, 329] width 770 height 385
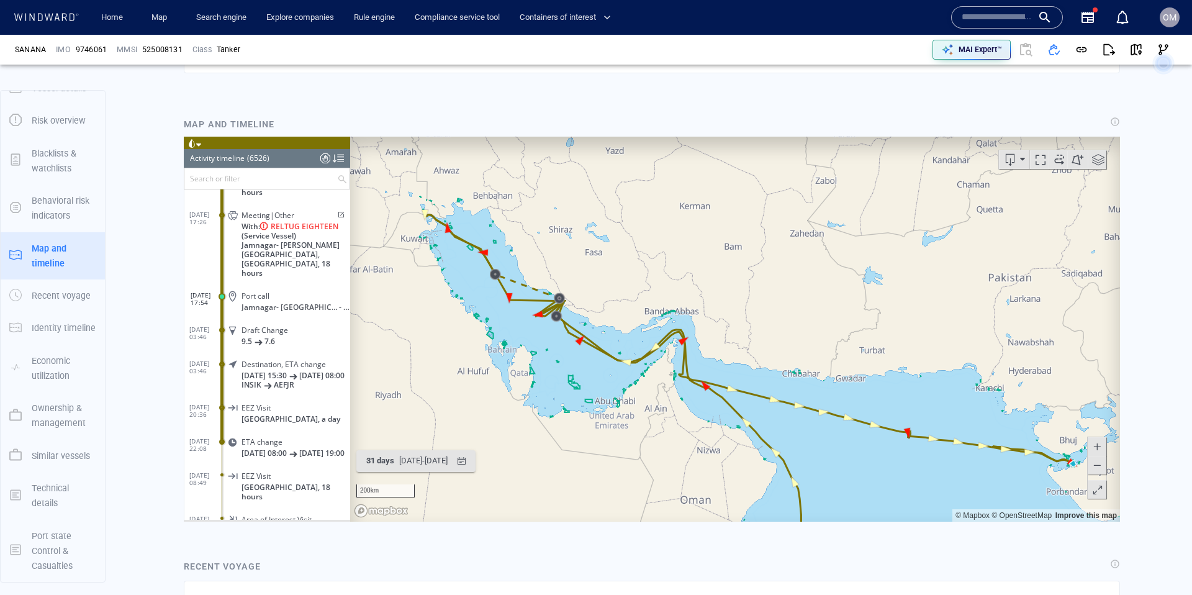
drag, startPoint x: 746, startPoint y: 312, endPoint x: 539, endPoint y: 228, distance: 222.8
click at [533, 227] on canvas "Map" at bounding box center [735, 329] width 770 height 385
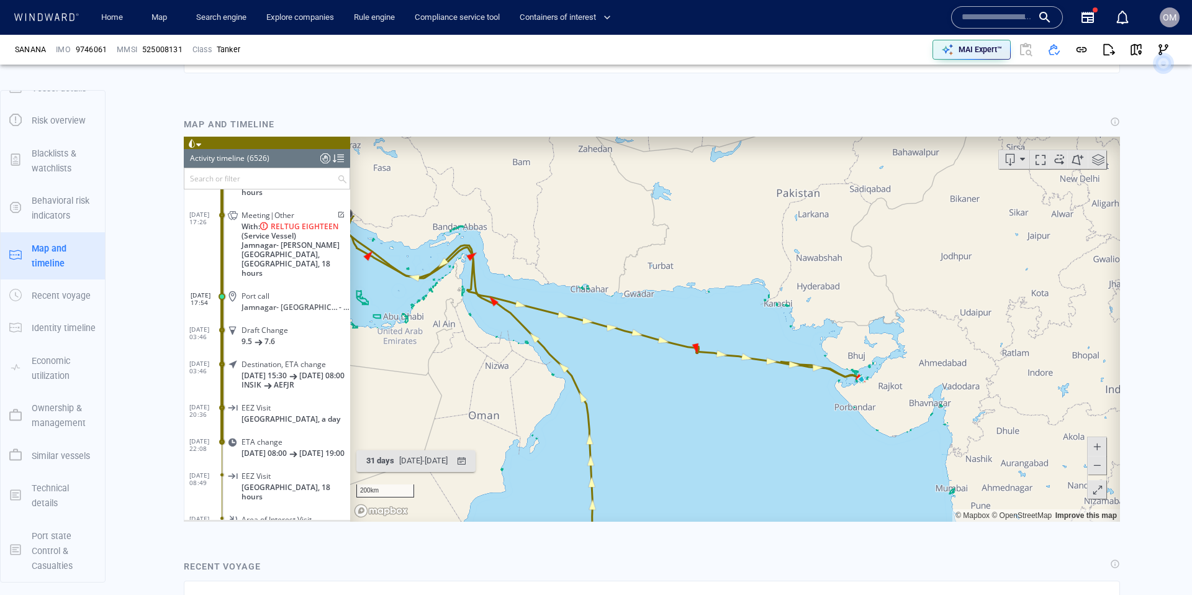
drag, startPoint x: 760, startPoint y: 303, endPoint x: 586, endPoint y: 263, distance: 178.9
click at [574, 258] on canvas "Map" at bounding box center [735, 329] width 770 height 385
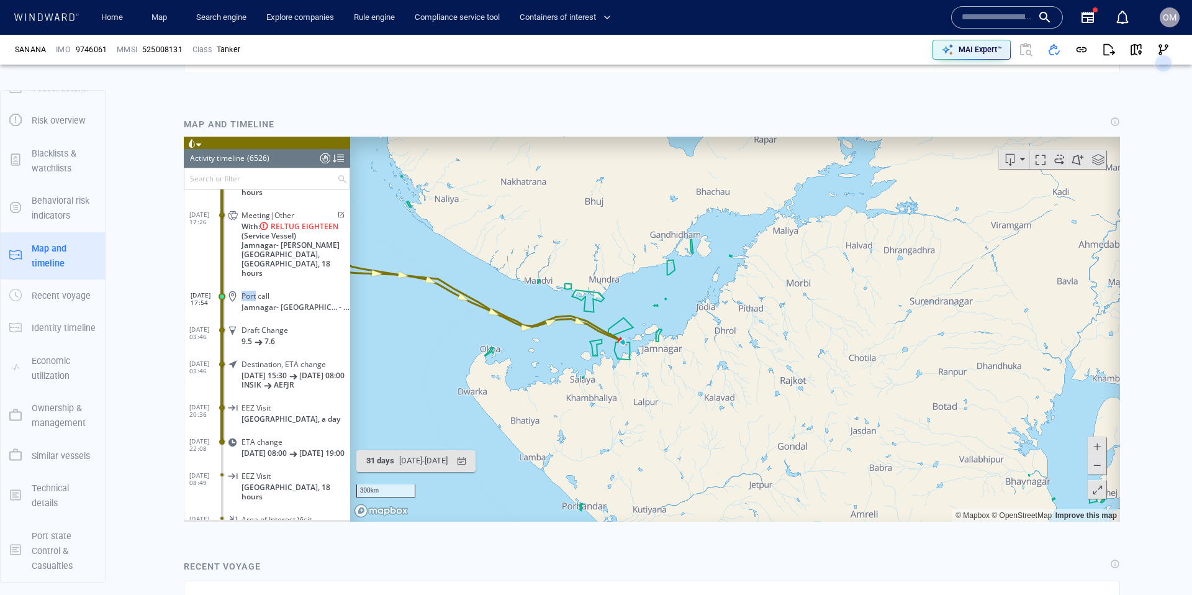
drag, startPoint x: 647, startPoint y: 336, endPoint x: 917, endPoint y: 439, distance: 288.4
click at [894, 436] on canvas "Map" at bounding box center [735, 329] width 770 height 385
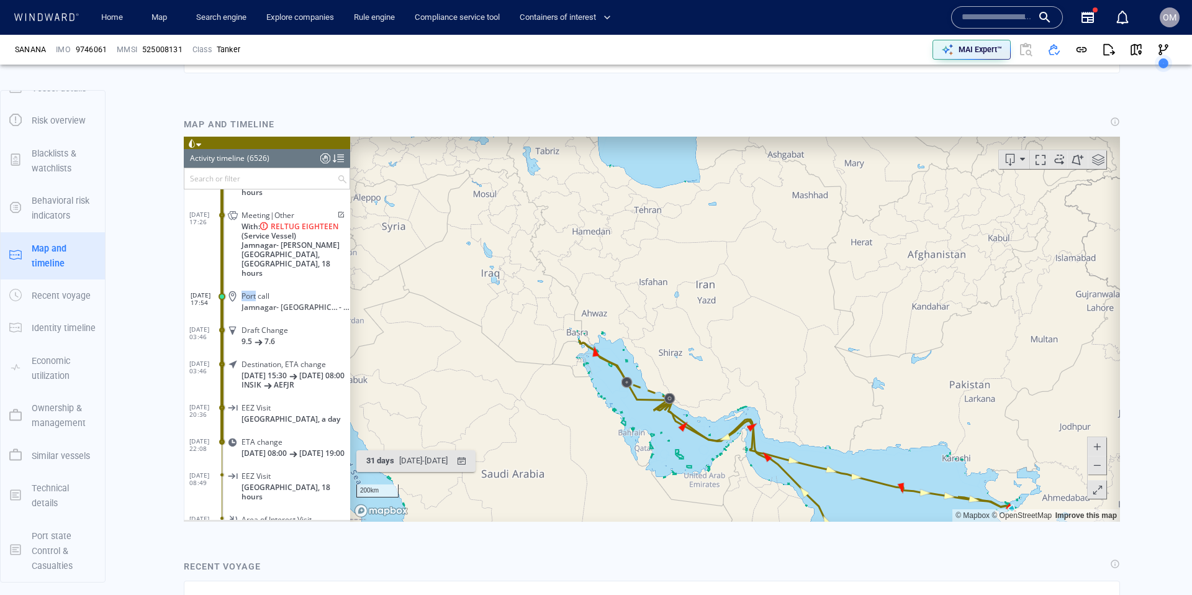
drag, startPoint x: 777, startPoint y: 372, endPoint x: 665, endPoint y: 328, distance: 120.5
click at [667, 328] on canvas "Map" at bounding box center [735, 329] width 770 height 385
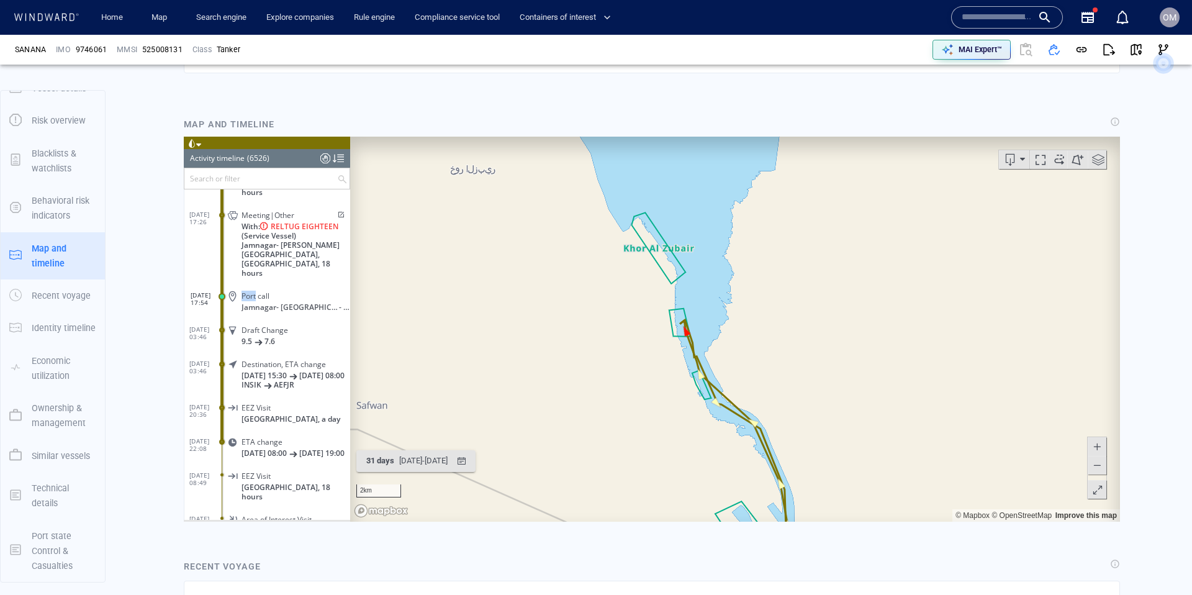
scroll to position [710, 0]
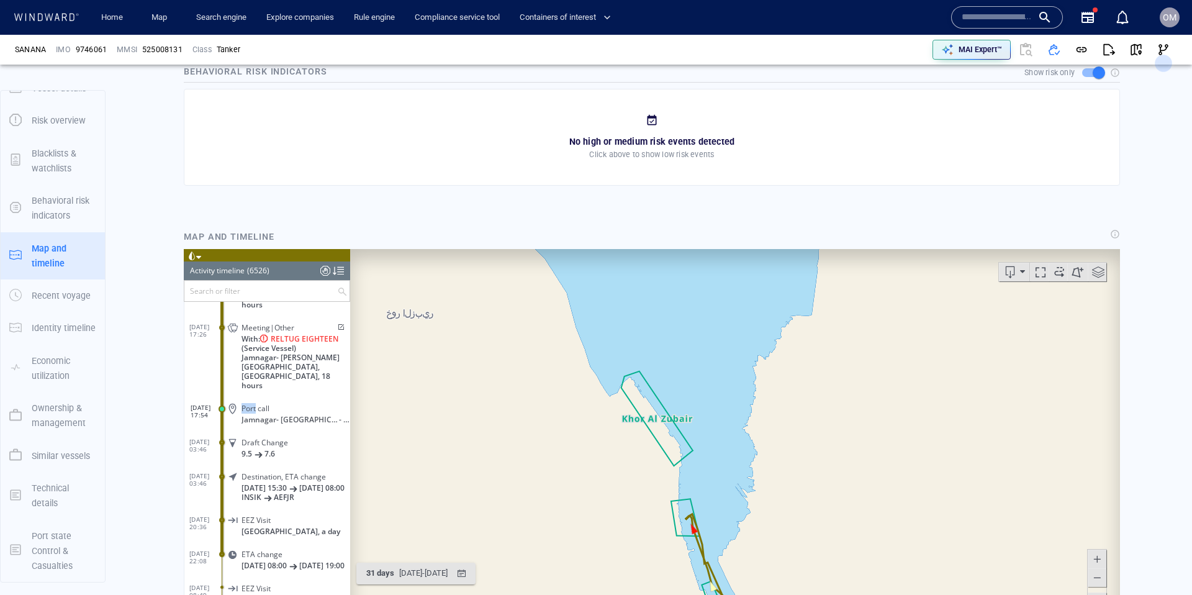
drag, startPoint x: 698, startPoint y: 384, endPoint x: 669, endPoint y: 259, distance: 128.0
click at [649, 249] on html "Loading vessel activities... Activity timeline (6526) (Still Loading...) Search…" at bounding box center [652, 441] width 936 height 385
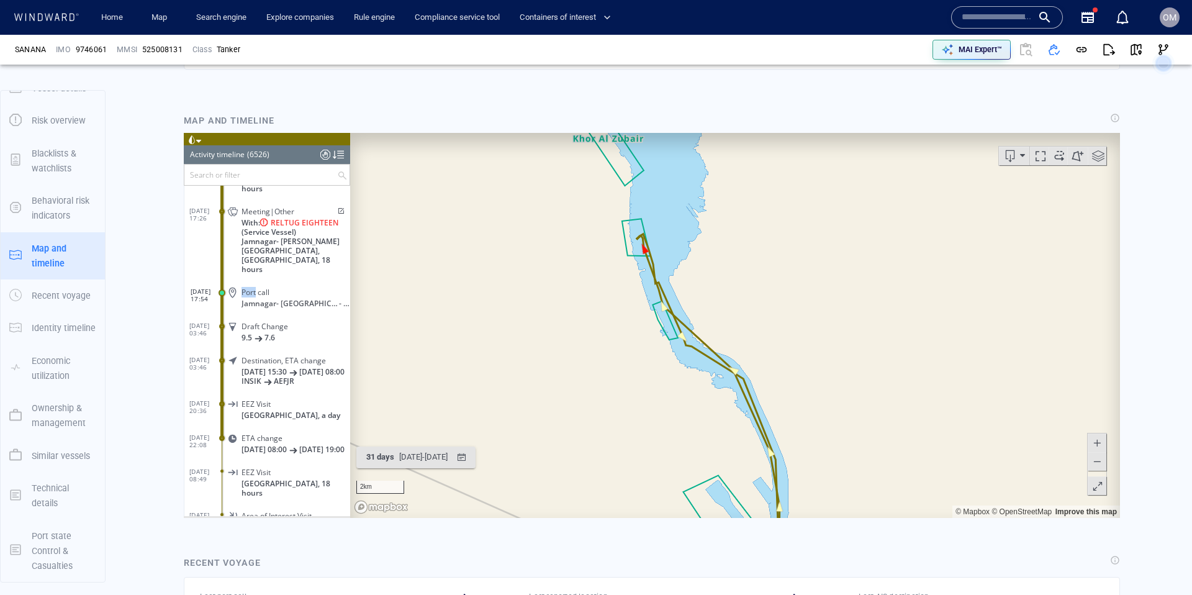
scroll to position [857, 0]
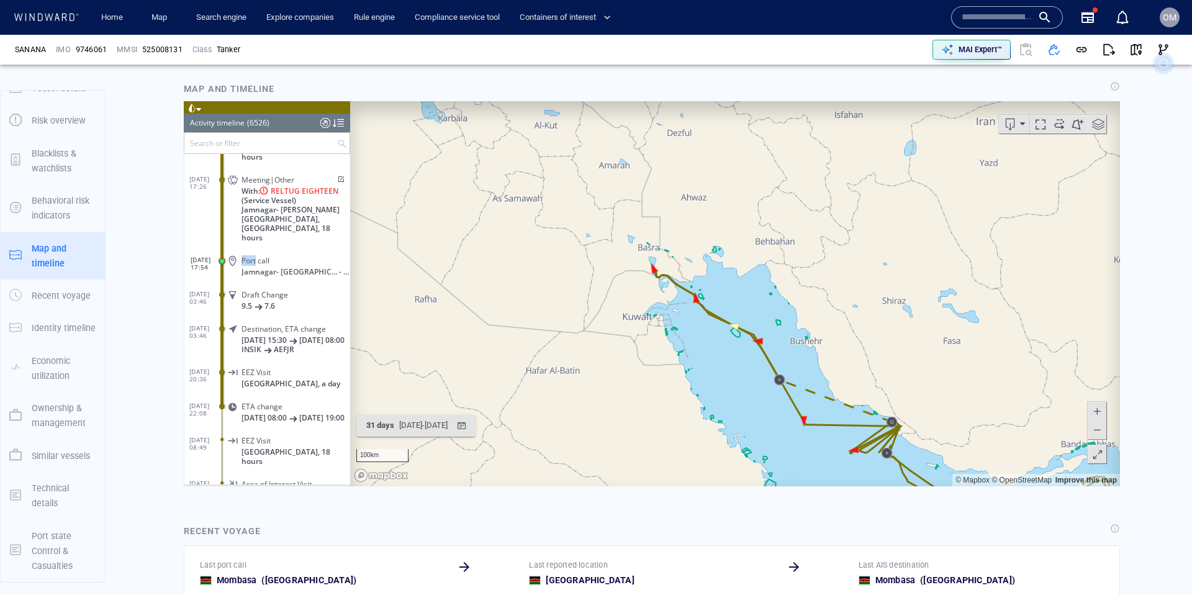
drag, startPoint x: 875, startPoint y: 371, endPoint x: 503, endPoint y: 155, distance: 429.8
click at [505, 155] on canvas "Map" at bounding box center [735, 293] width 770 height 385
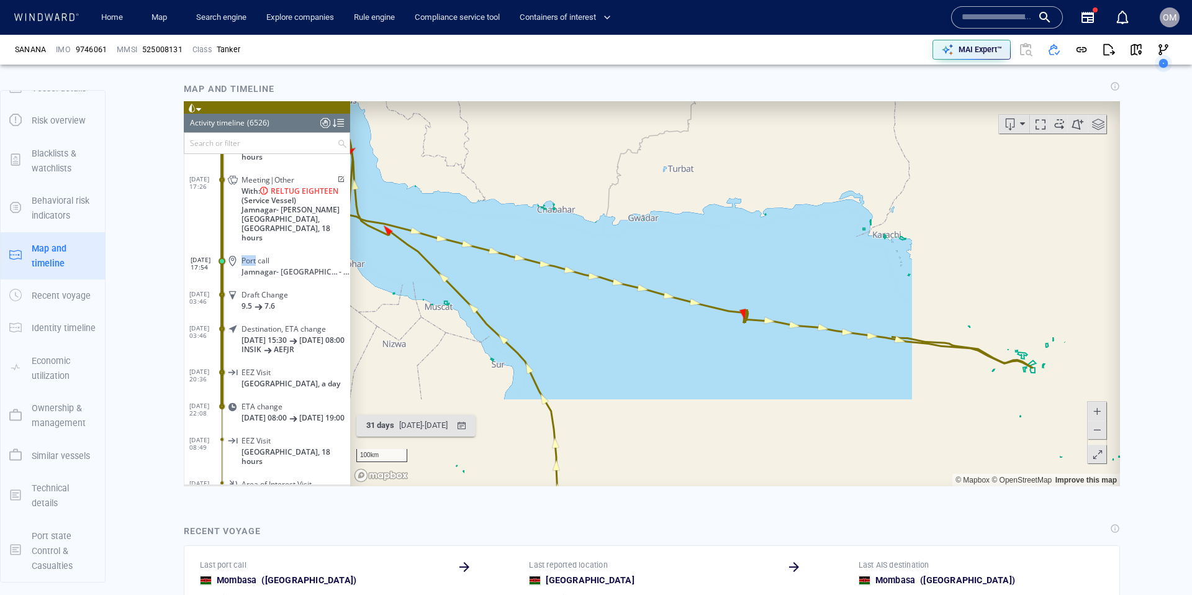
drag, startPoint x: 862, startPoint y: 276, endPoint x: 549, endPoint y: 169, distance: 330.0
click at [471, 134] on canvas "Map" at bounding box center [735, 293] width 770 height 385
click at [799, 243] on canvas "Map" at bounding box center [735, 293] width 770 height 385
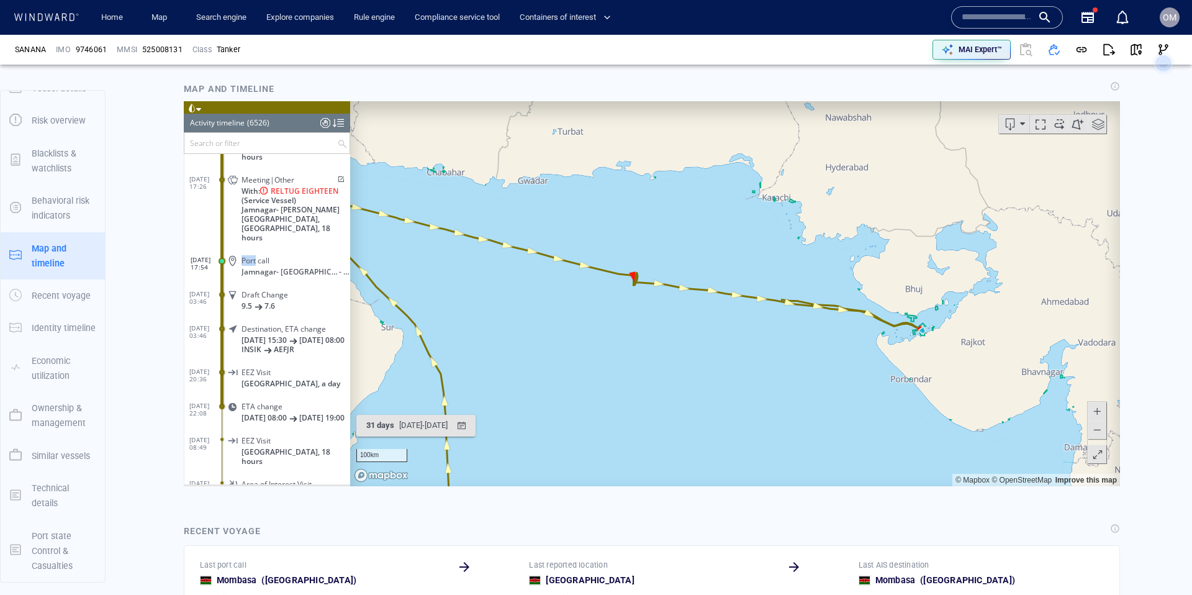
scroll to position [216761, 0]
drag, startPoint x: 708, startPoint y: 363, endPoint x: 644, endPoint y: 360, distance: 63.4
click at [641, 362] on canvas "Map" at bounding box center [735, 293] width 770 height 385
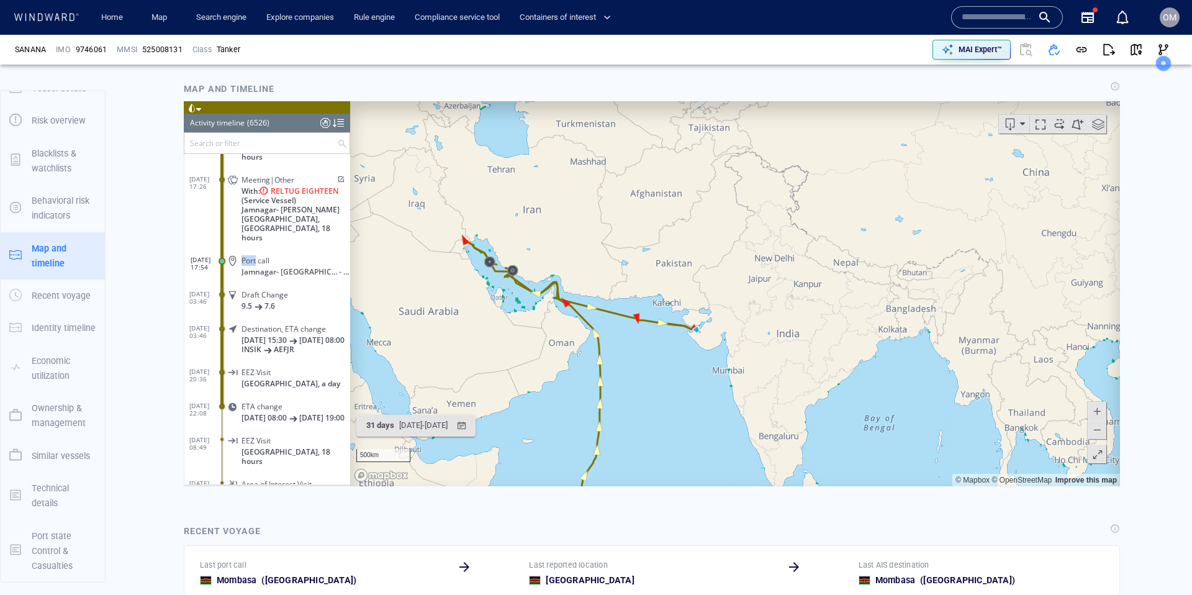
drag, startPoint x: 551, startPoint y: 248, endPoint x: 649, endPoint y: 277, distance: 102.3
click at [652, 277] on canvas "Map" at bounding box center [735, 293] width 770 height 385
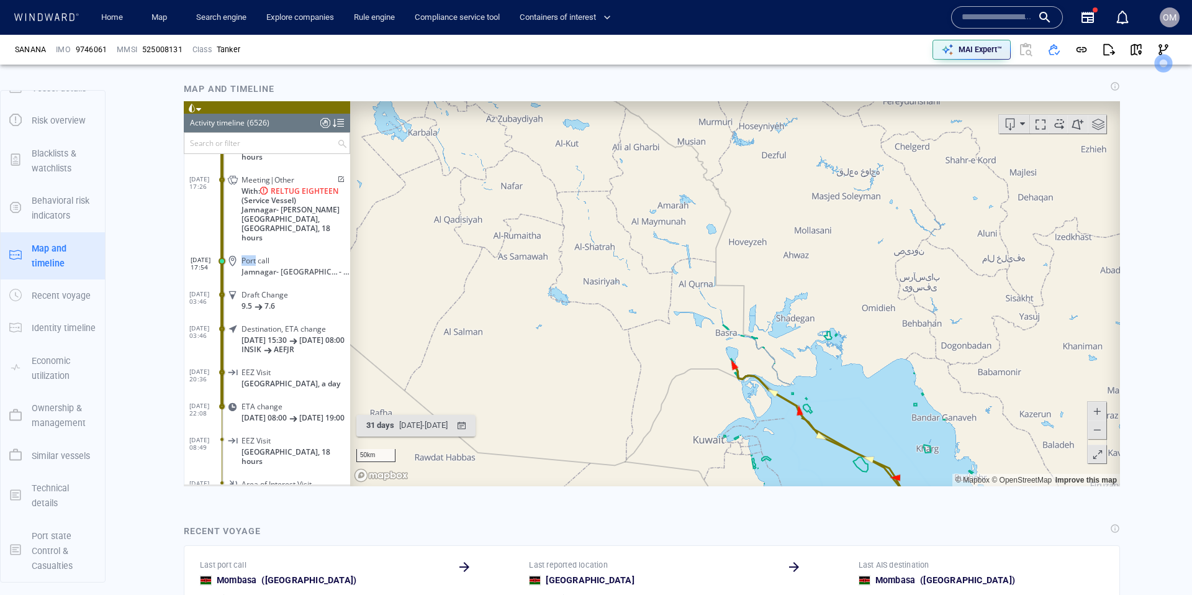
drag, startPoint x: 895, startPoint y: 385, endPoint x: 514, endPoint y: 151, distance: 446.9
click at [544, 175] on canvas "Map" at bounding box center [735, 293] width 770 height 385
drag, startPoint x: 750, startPoint y: 290, endPoint x: 662, endPoint y: 243, distance: 100.0
click at [654, 240] on canvas "Map" at bounding box center [735, 293] width 770 height 385
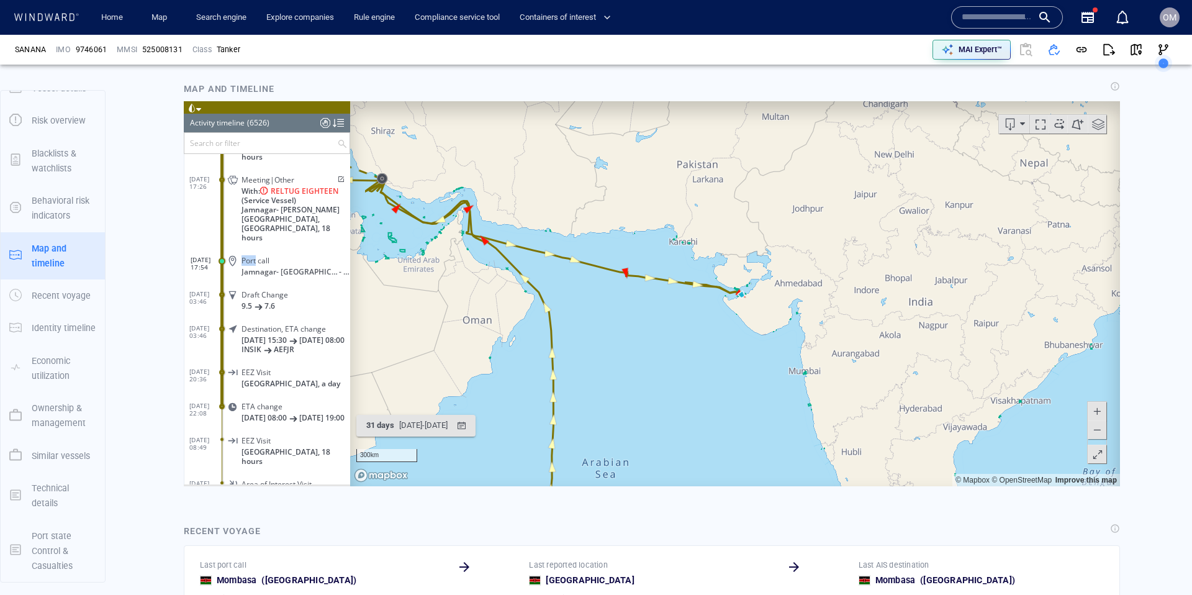
drag, startPoint x: 775, startPoint y: 322, endPoint x: 556, endPoint y: 226, distance: 238.7
click at [556, 226] on canvas "Map" at bounding box center [735, 293] width 770 height 385
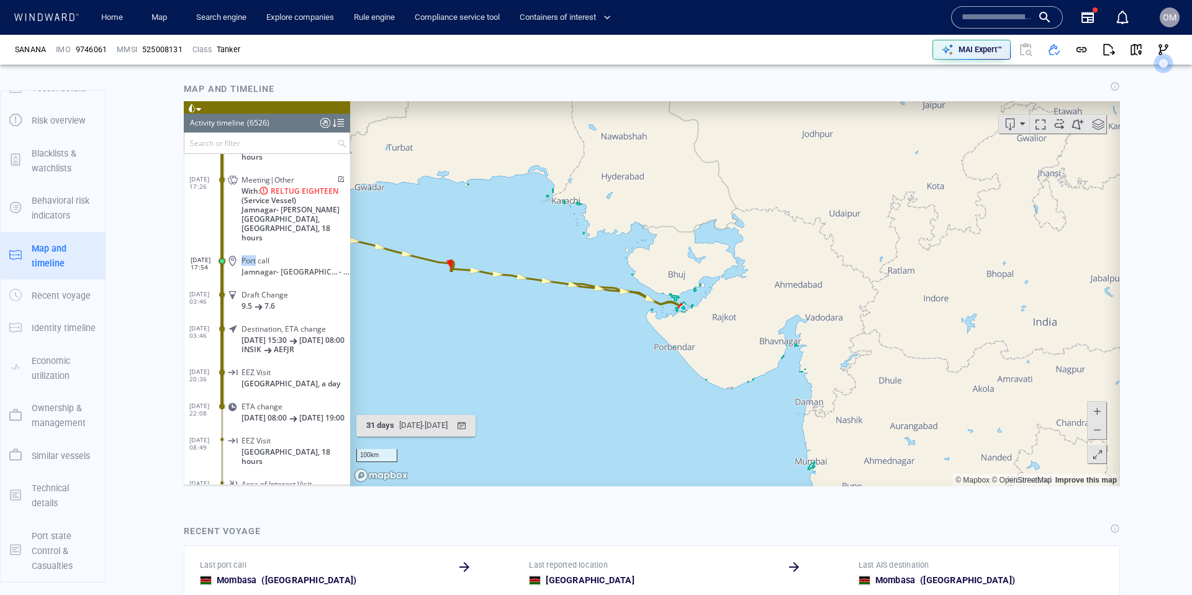
drag, startPoint x: 637, startPoint y: 323, endPoint x: 760, endPoint y: 361, distance: 128.8
click at [763, 362] on canvas "Map" at bounding box center [735, 293] width 770 height 385
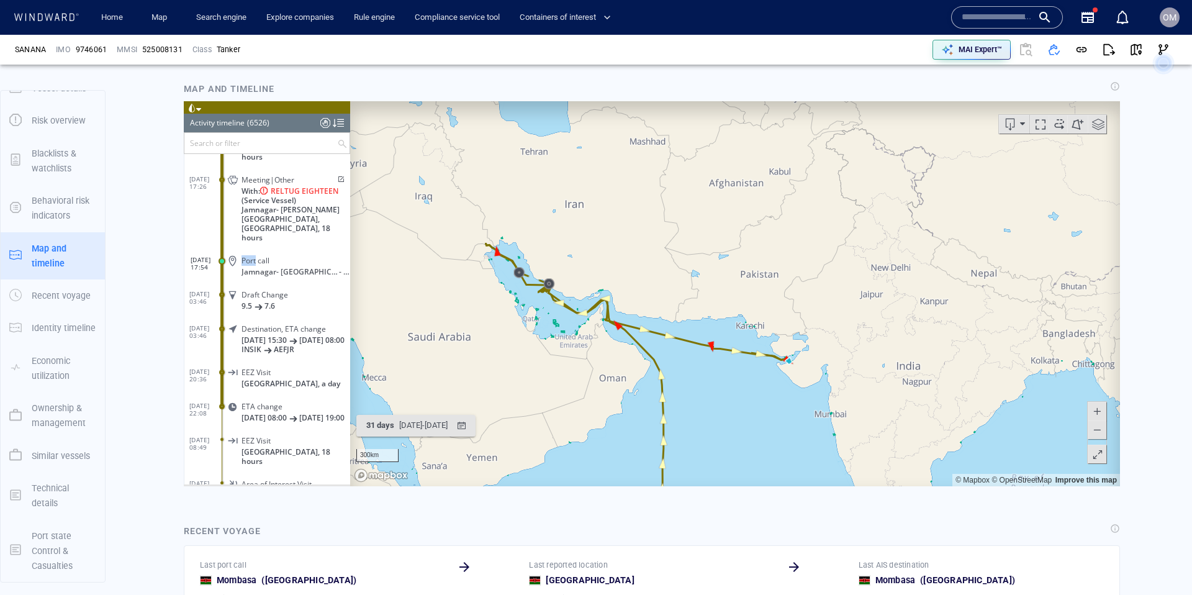
drag, startPoint x: 587, startPoint y: 267, endPoint x: 649, endPoint y: 294, distance: 67.0
click at [649, 294] on canvas "Map" at bounding box center [735, 293] width 770 height 385
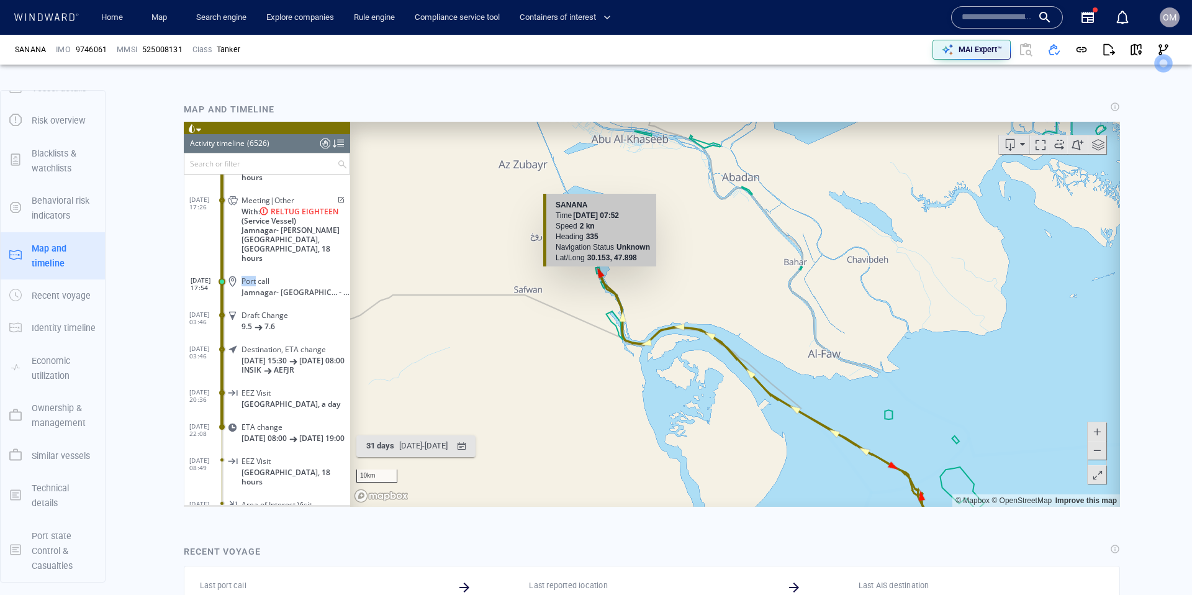
scroll to position [832, 0]
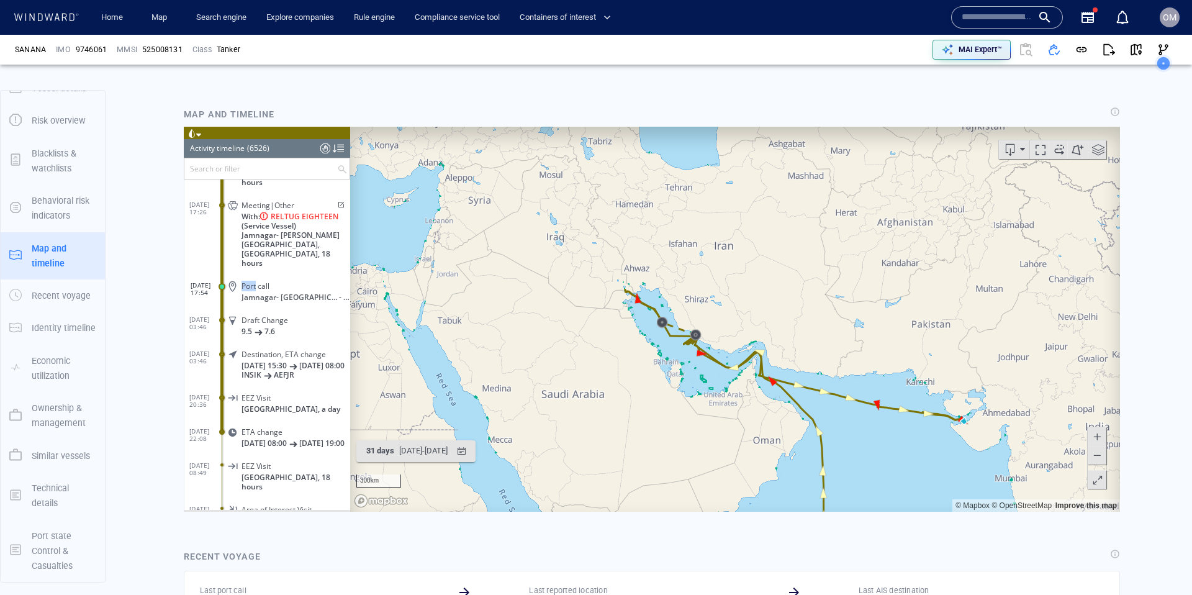
drag, startPoint x: 774, startPoint y: 323, endPoint x: 568, endPoint y: 211, distance: 234.4
click at [568, 211] on canvas "Map" at bounding box center [735, 319] width 770 height 385
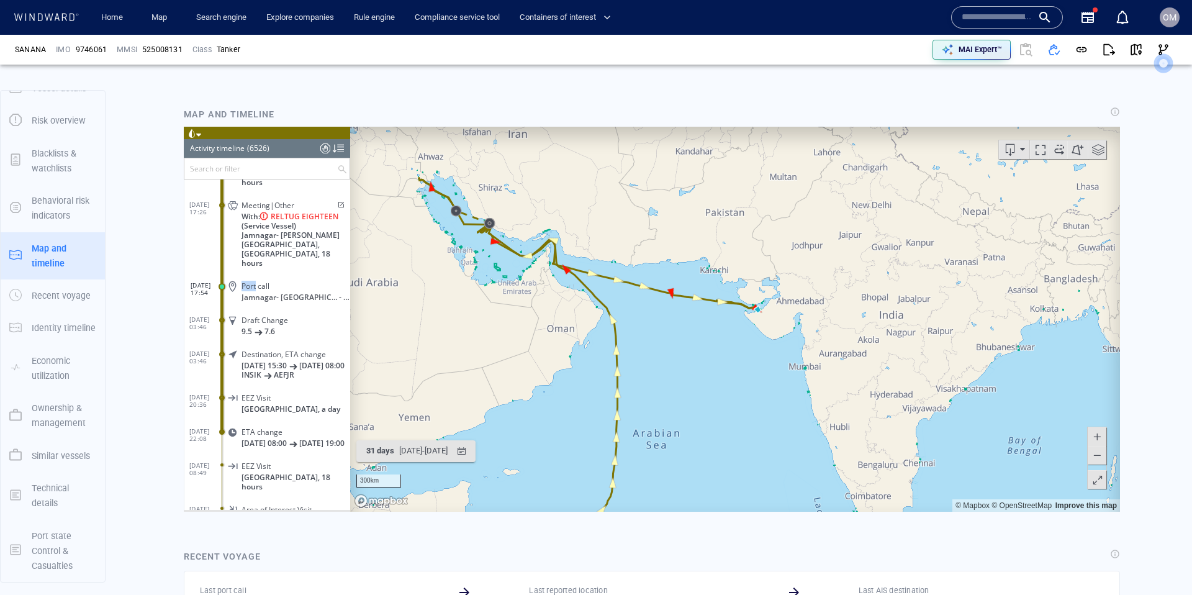
scroll to position [19, 0]
